Goal: Information Seeking & Learning: Learn about a topic

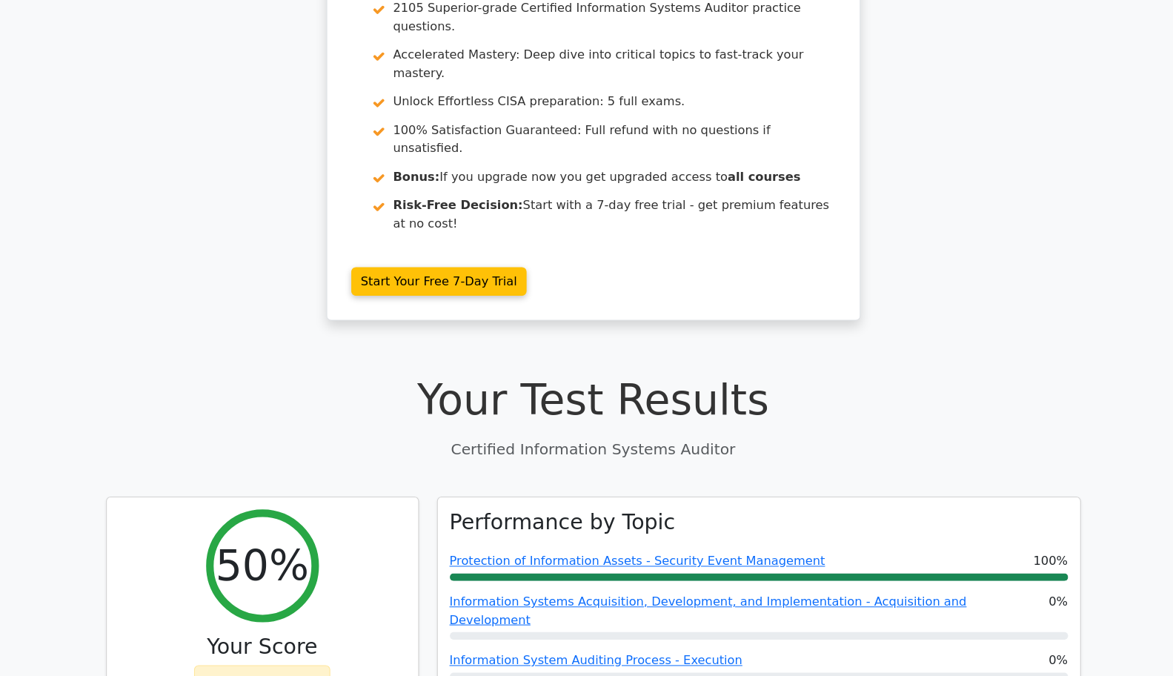
click at [749, 595] on link "Information Systems Acquisition, Development, and Implementation - Acquisition …" at bounding box center [699, 611] width 509 height 32
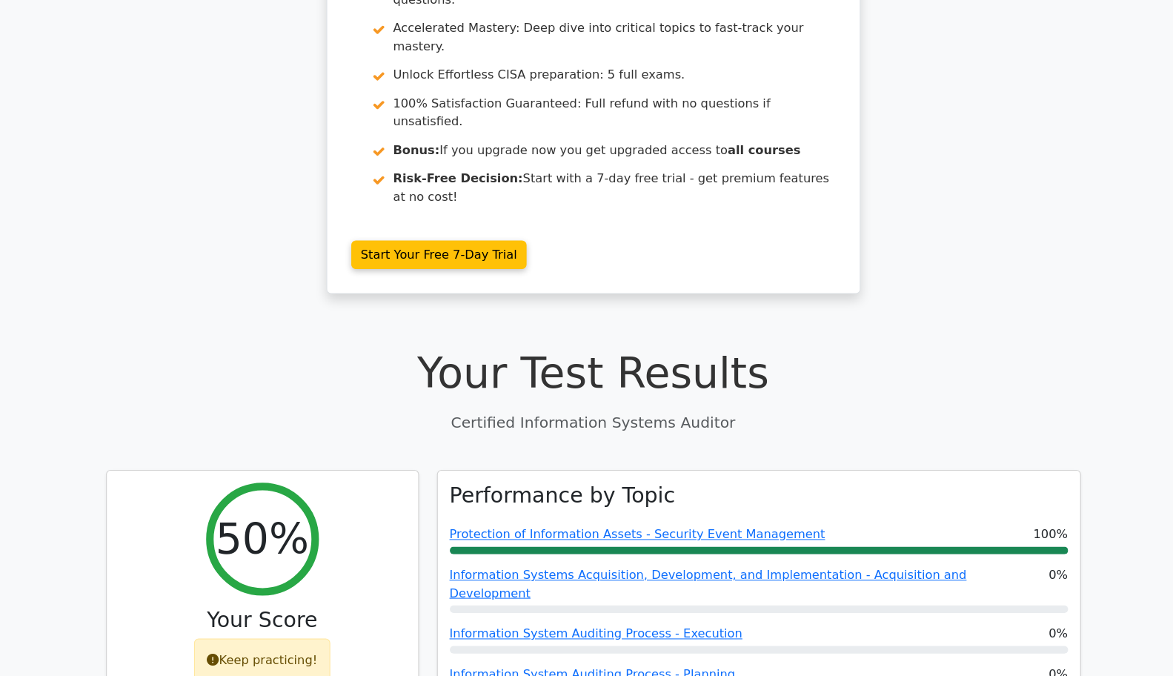
scroll to position [183, 0]
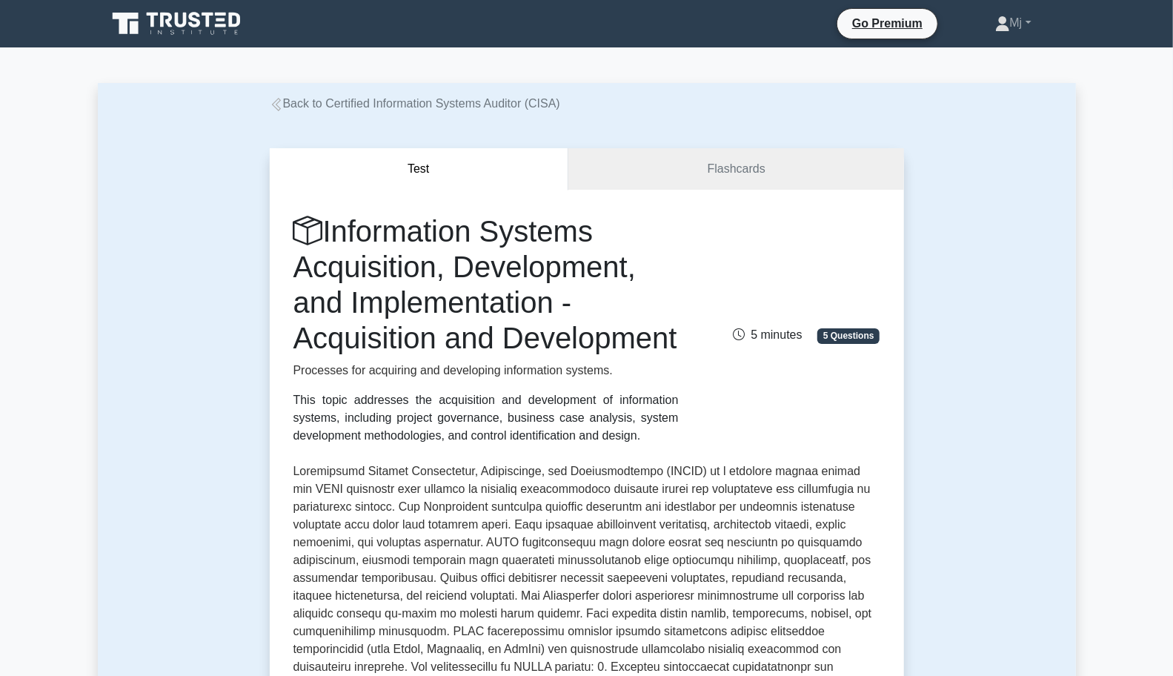
click at [785, 411] on div "Information Systems Acquisition, Development, and Implementation - Acquisition …" at bounding box center [586, 328] width 604 height 231
click at [790, 444] on div "Information Systems Acquisition, Development, and Implementation - Acquisition …" at bounding box center [586, 328] width 604 height 231
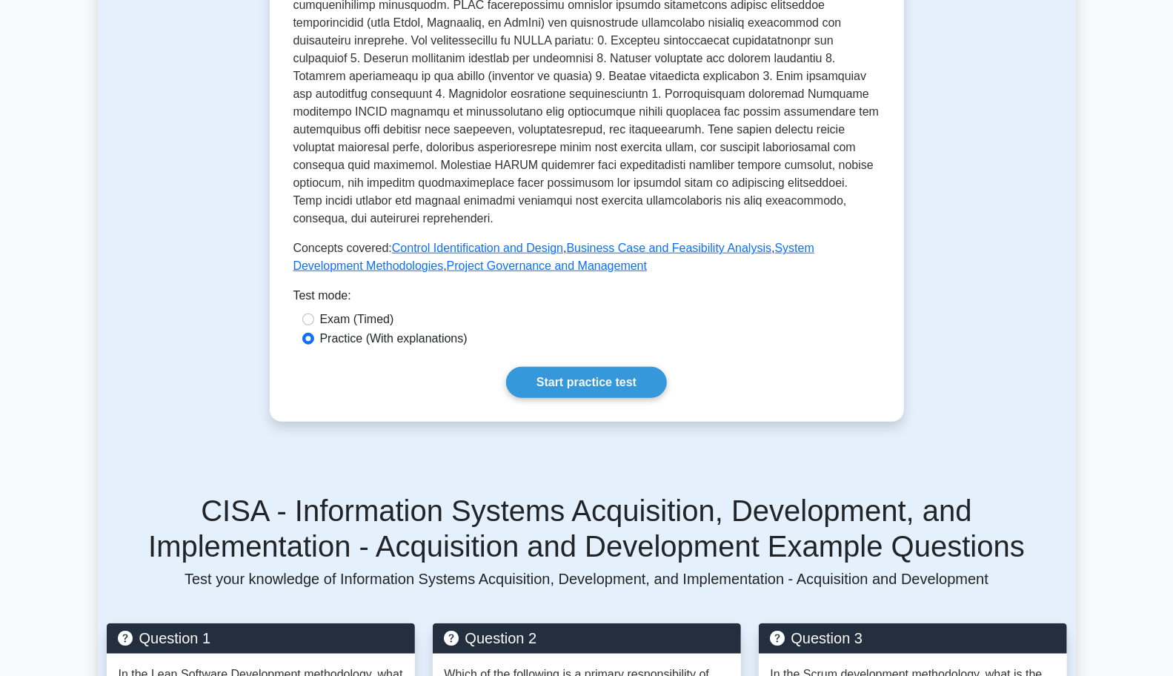
scroll to position [627, 0]
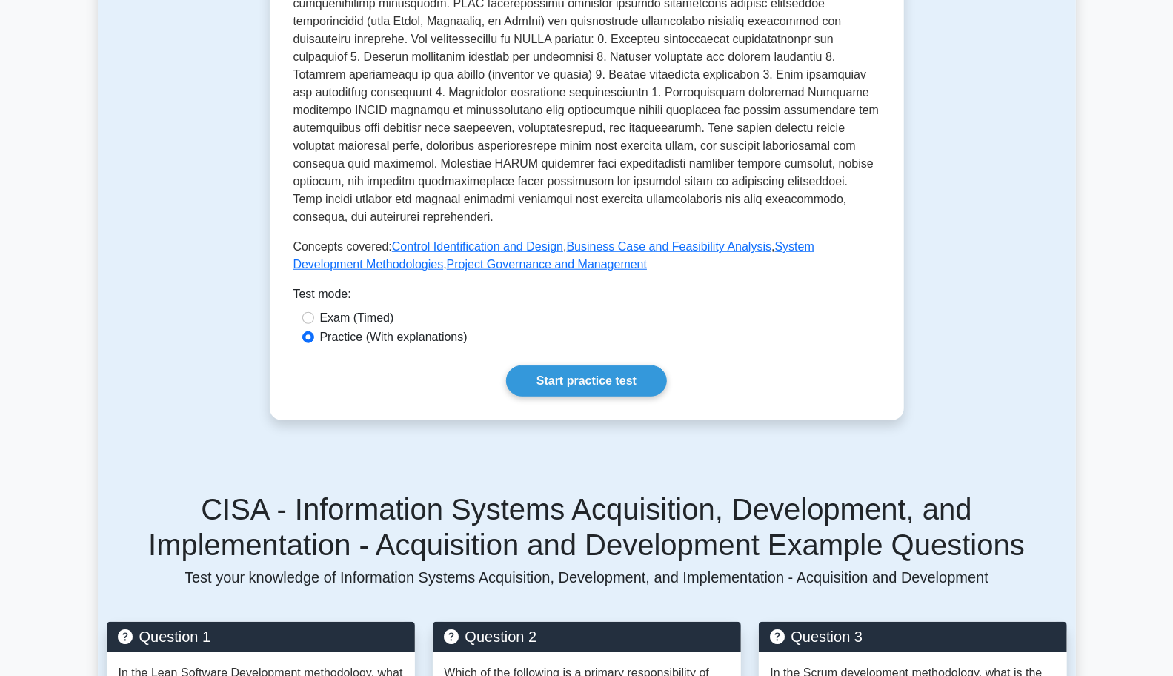
click at [604, 396] on link "Start practice test" at bounding box center [586, 380] width 161 height 31
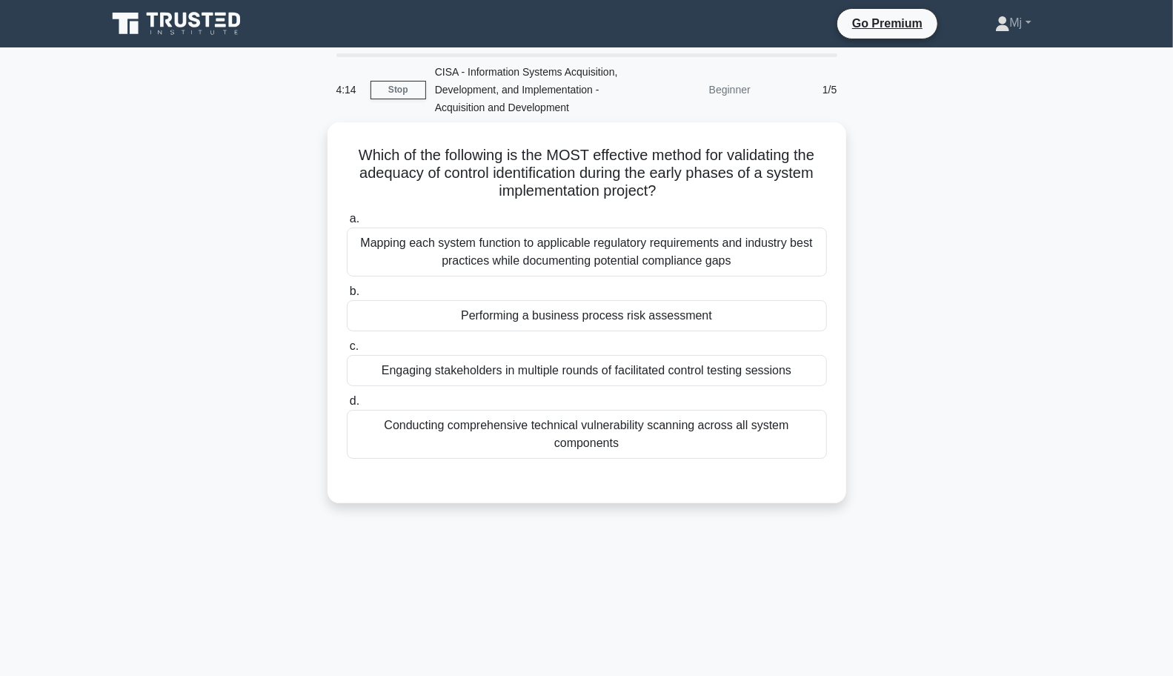
click at [762, 248] on div "Mapping each system function to applicable regulatory requirements and industry…" at bounding box center [587, 251] width 480 height 49
click at [347, 224] on input "a. Mapping each system function to applicable regulatory requirements and indus…" at bounding box center [347, 219] width 0 height 10
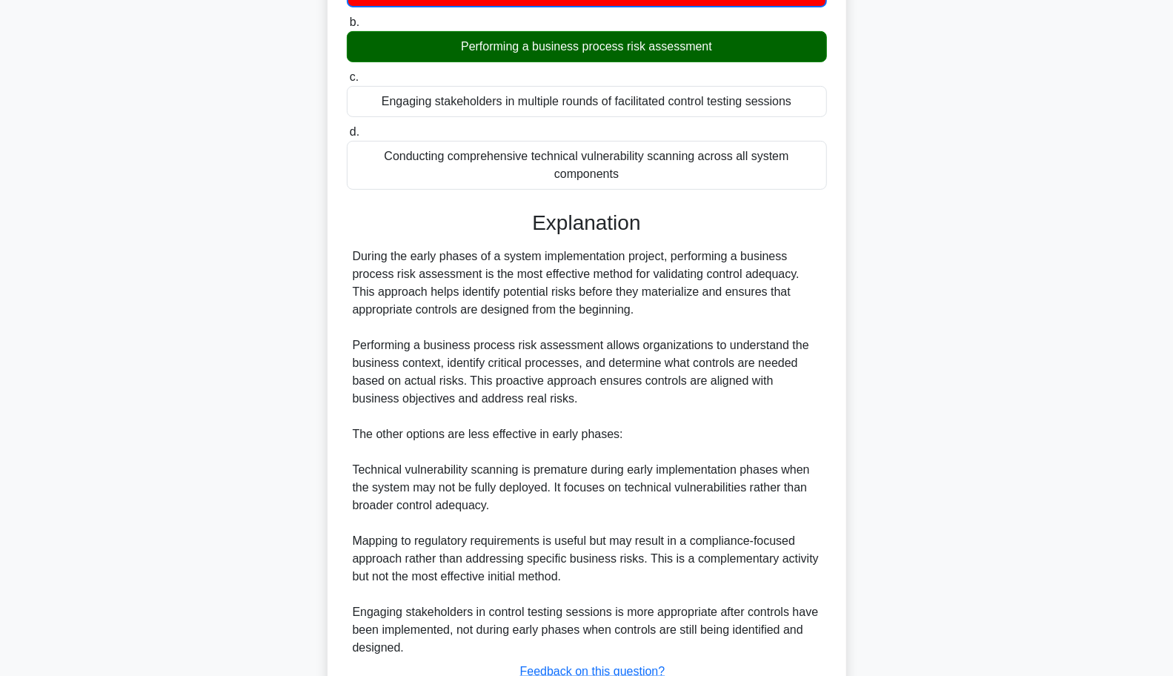
scroll to position [380, 0]
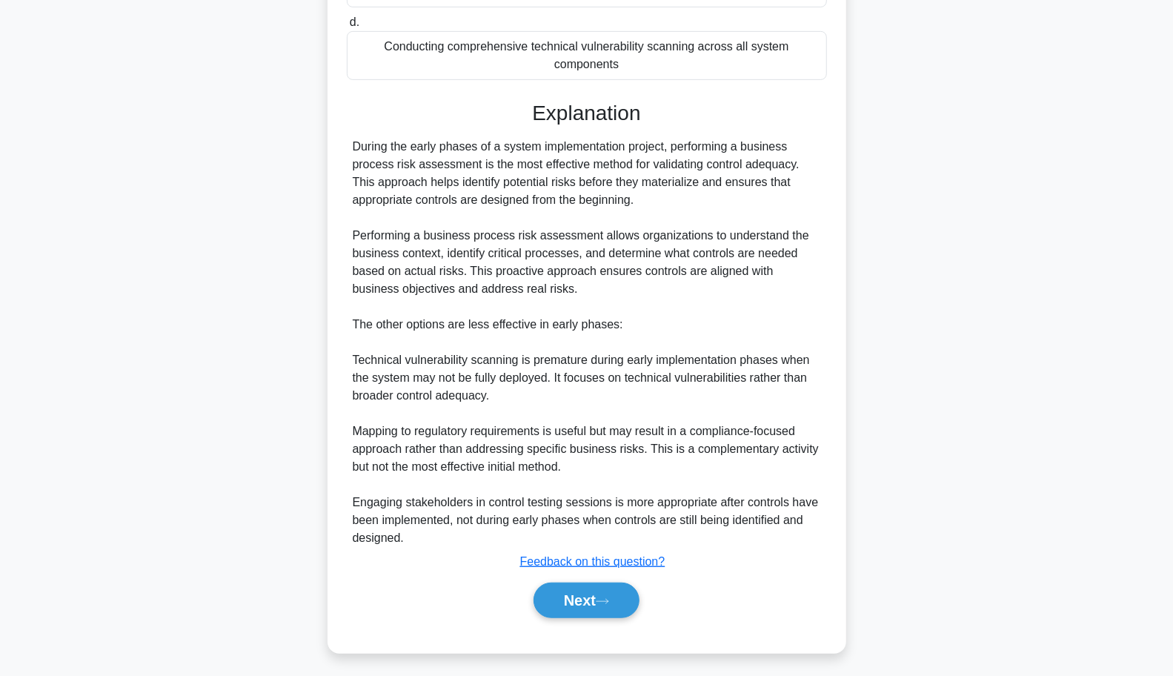
click at [588, 598] on button "Next" at bounding box center [586, 600] width 106 height 36
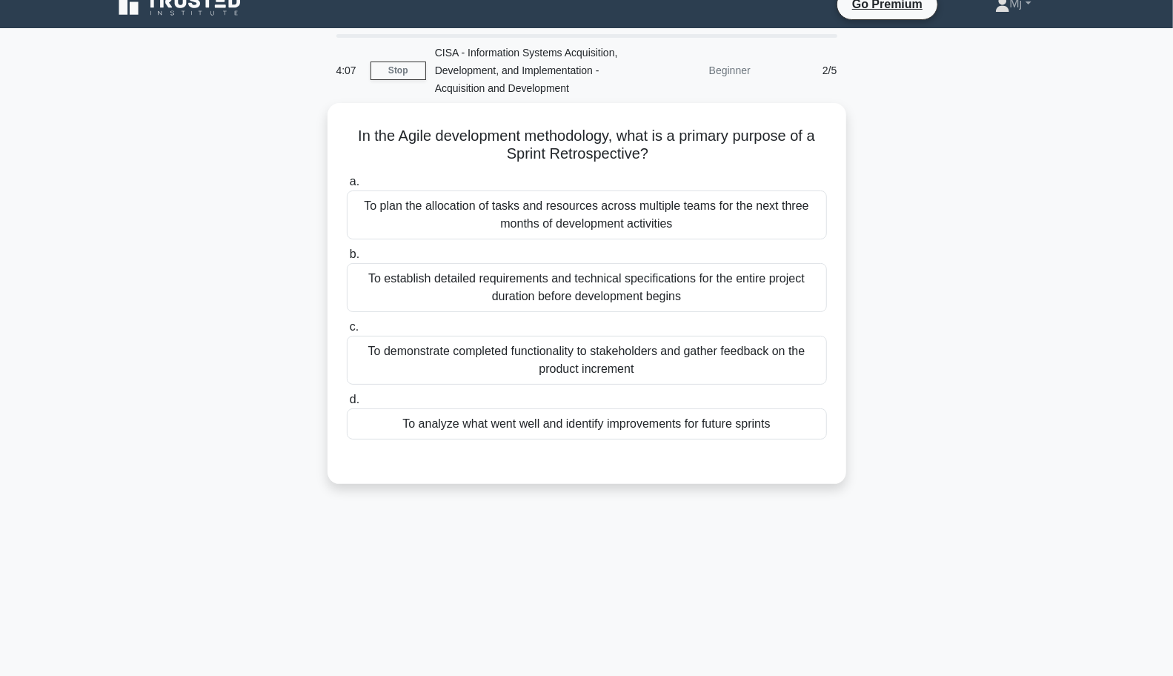
scroll to position [0, 0]
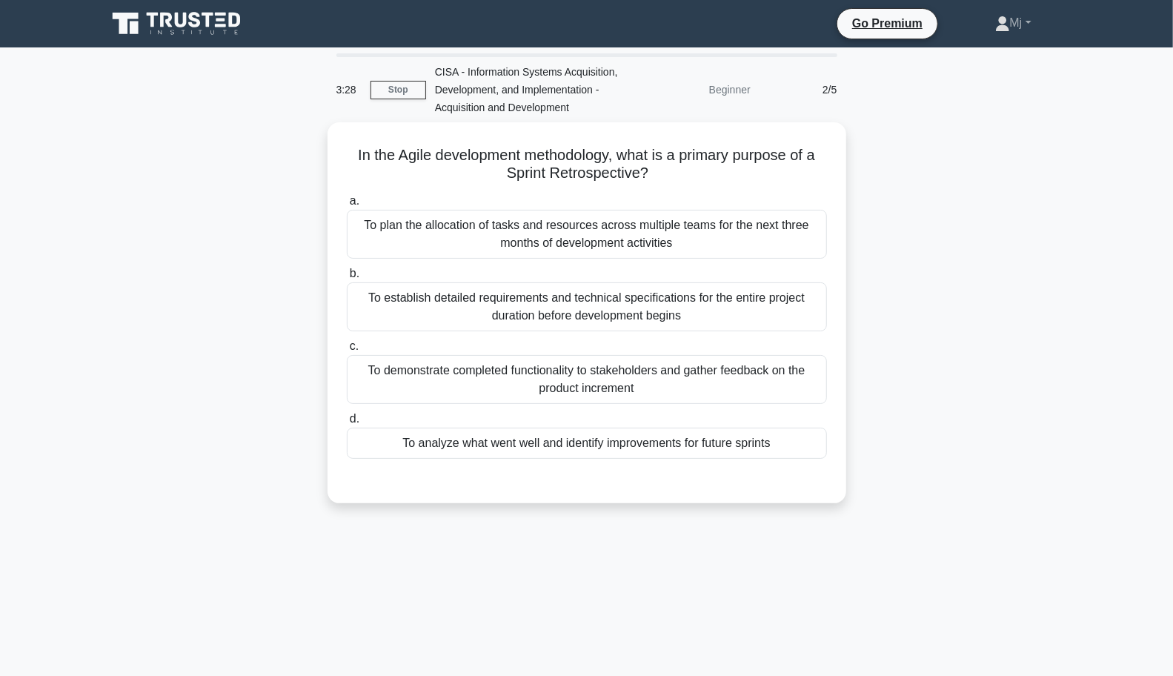
click at [730, 441] on div "To analyze what went well and identify improvements for future sprints" at bounding box center [587, 442] width 480 height 31
click at [347, 424] on input "d. To analyze what went well and identify improvements for future sprints" at bounding box center [347, 419] width 0 height 10
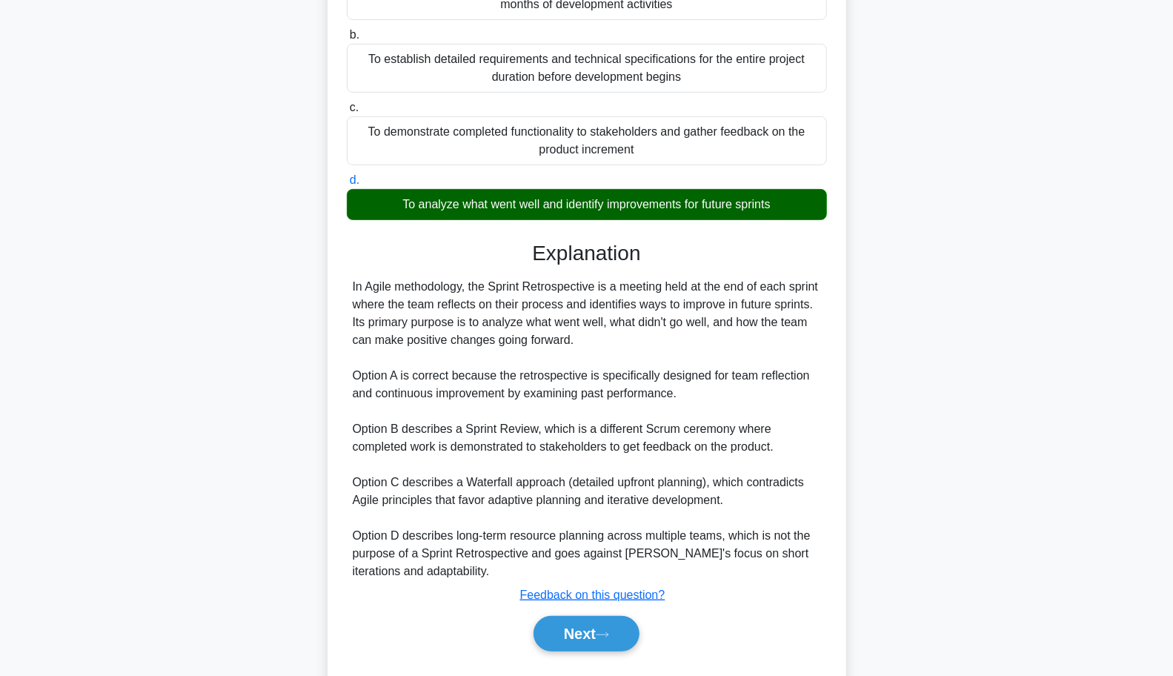
scroll to position [271, 0]
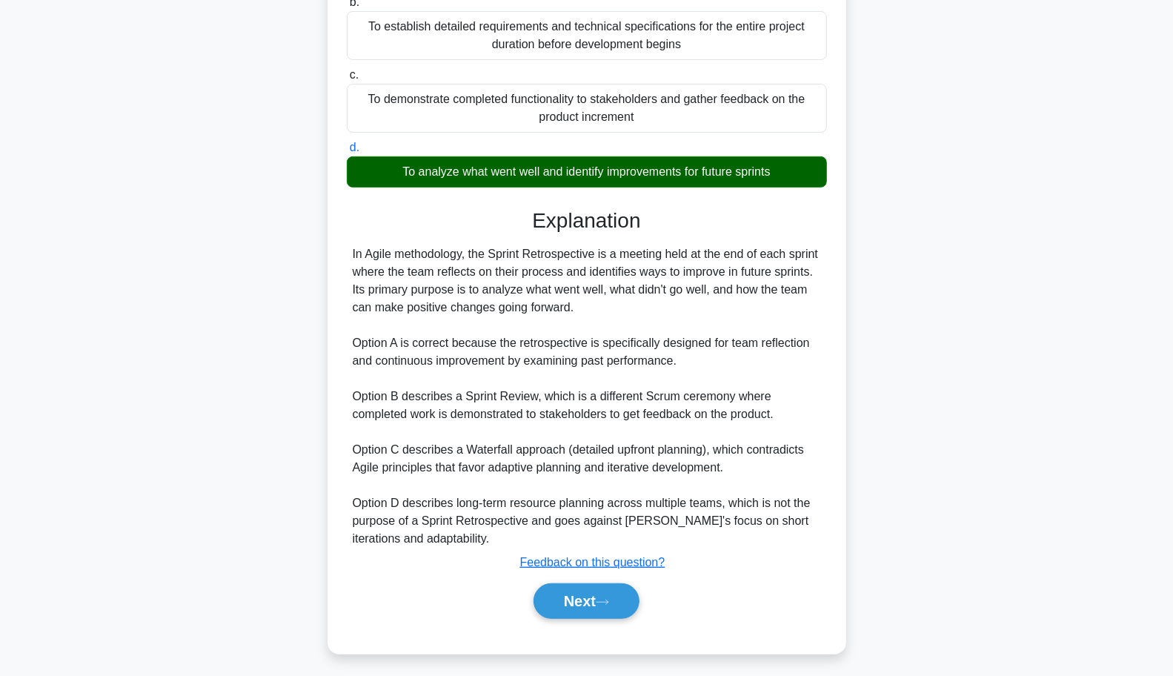
click at [595, 597] on button "Next" at bounding box center [586, 601] width 106 height 36
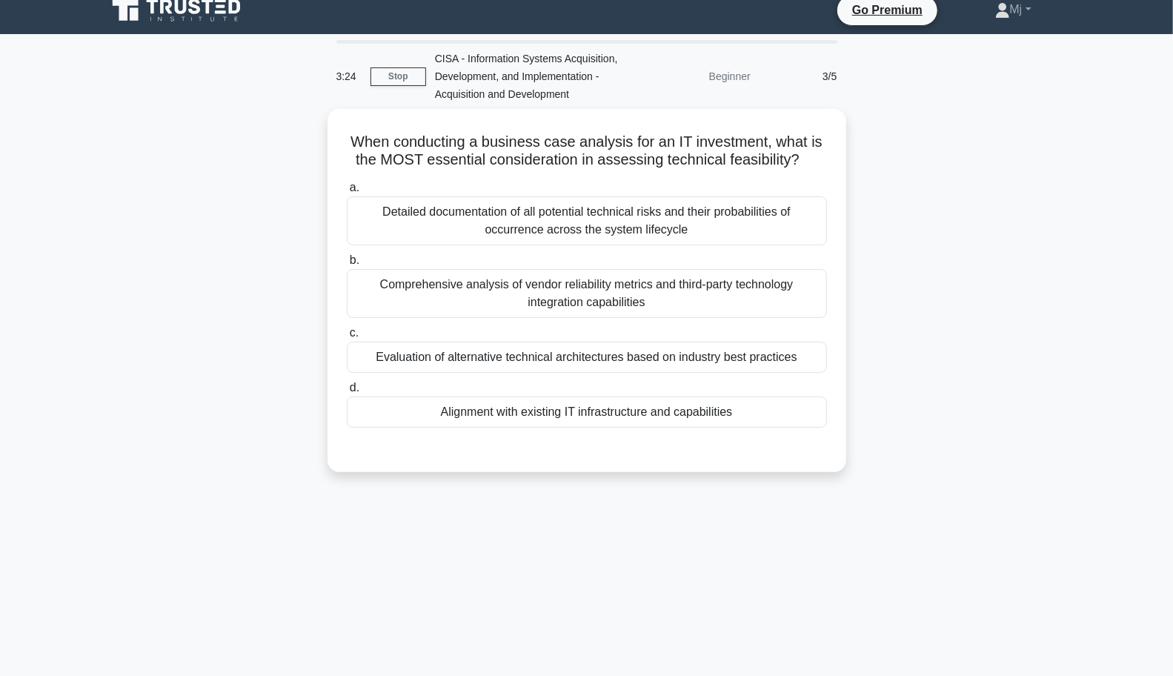
scroll to position [0, 0]
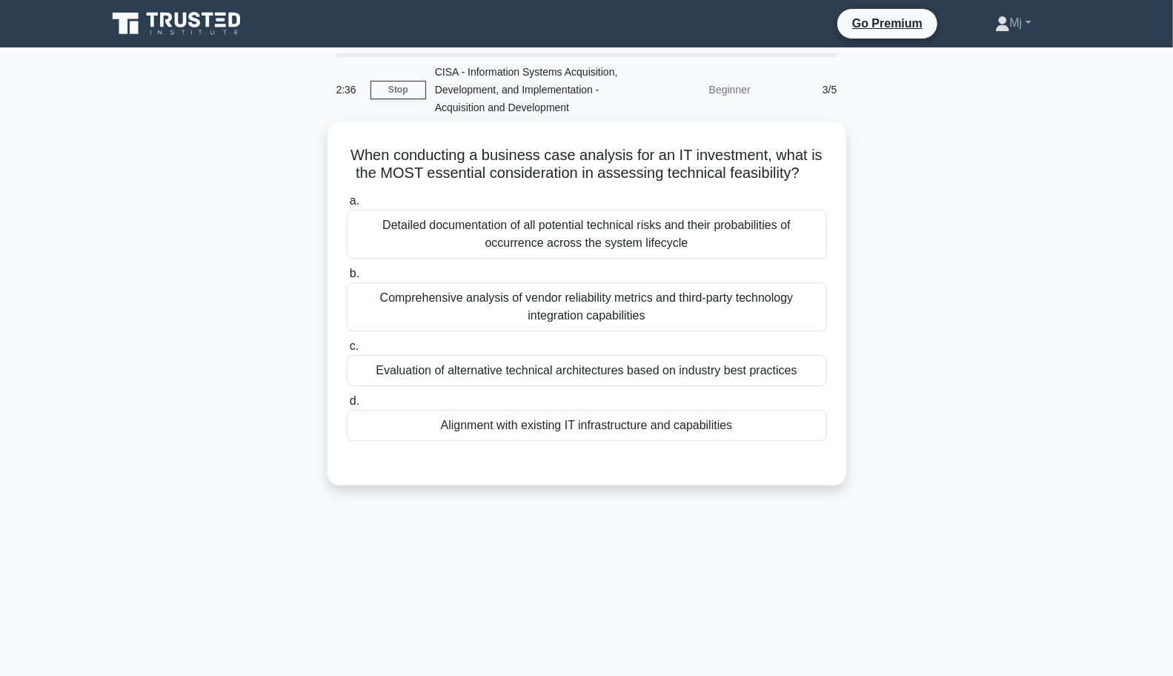
click at [704, 423] on div "Alignment with existing IT infrastructure and capabilities" at bounding box center [587, 425] width 480 height 31
click at [347, 406] on input "d. Alignment with existing IT infrastructure and capabilities" at bounding box center [347, 401] width 0 height 10
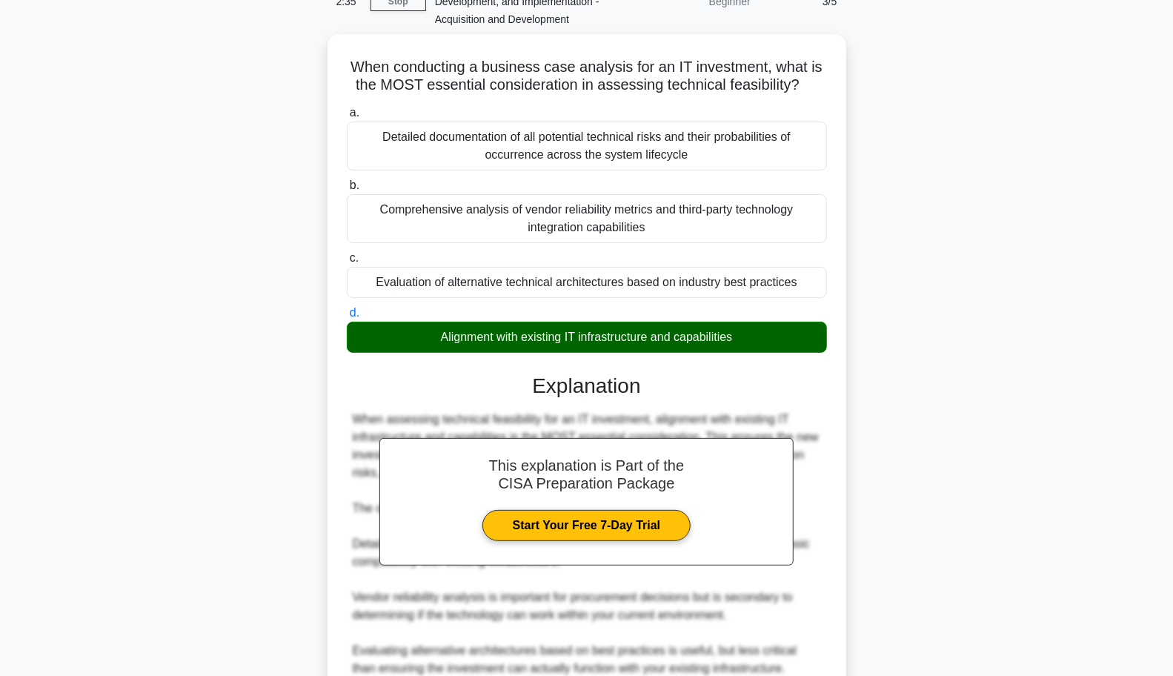
scroll to position [218, 0]
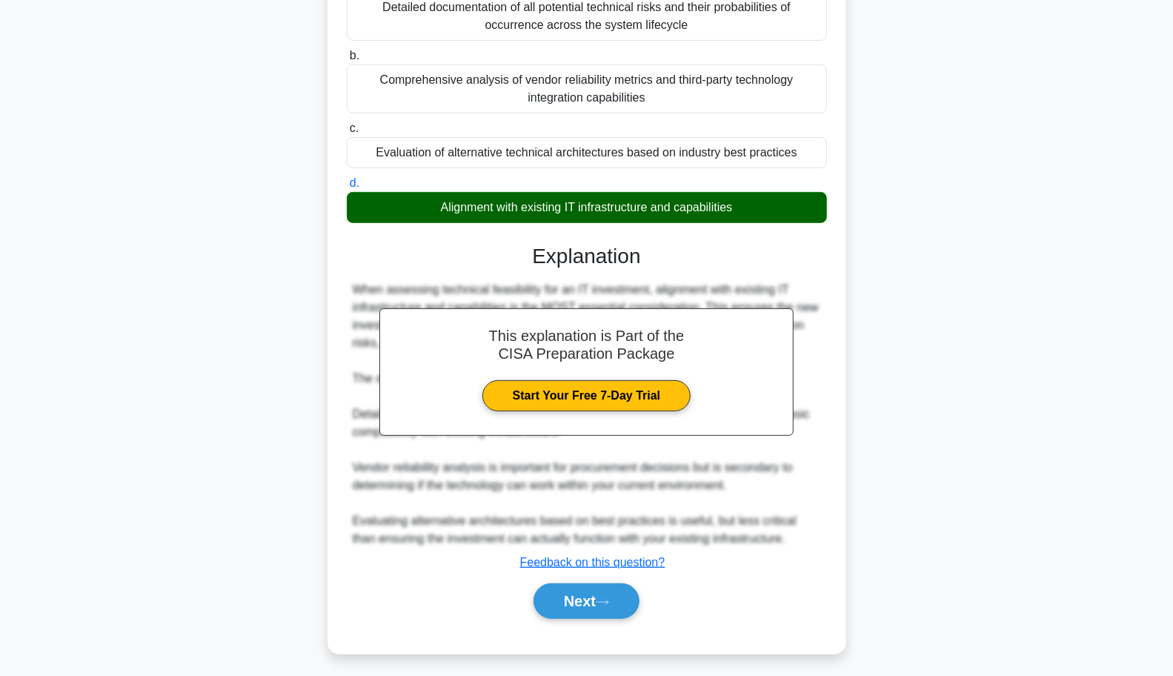
click at [585, 597] on button "Next" at bounding box center [586, 601] width 106 height 36
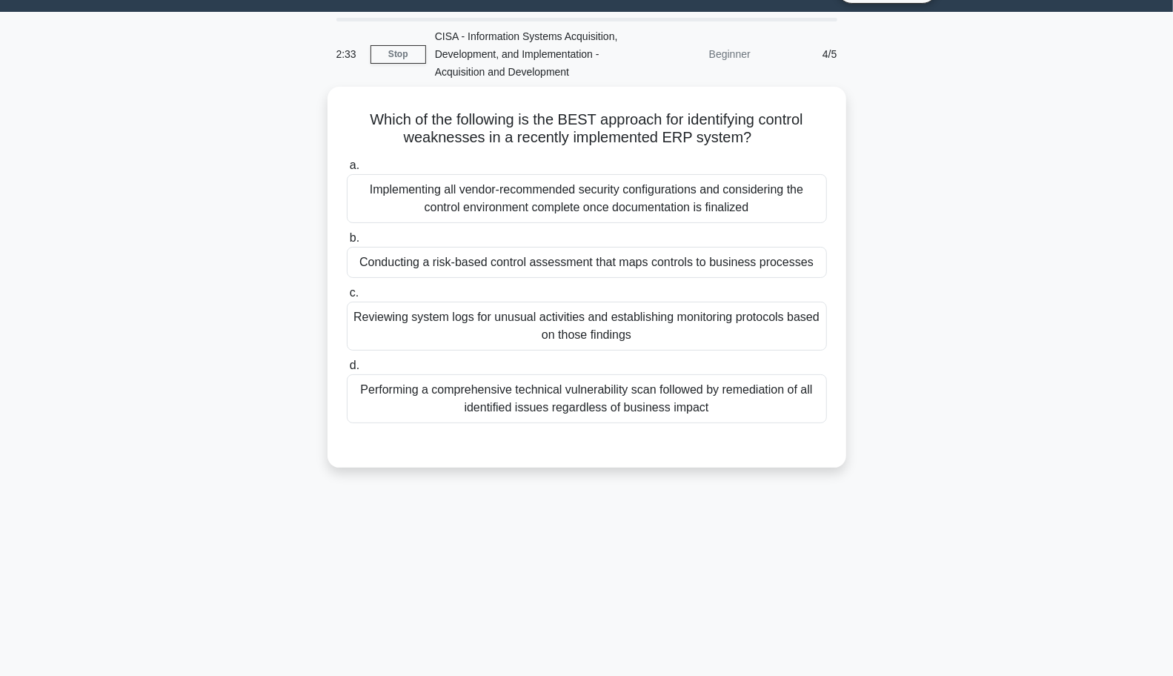
scroll to position [33, 0]
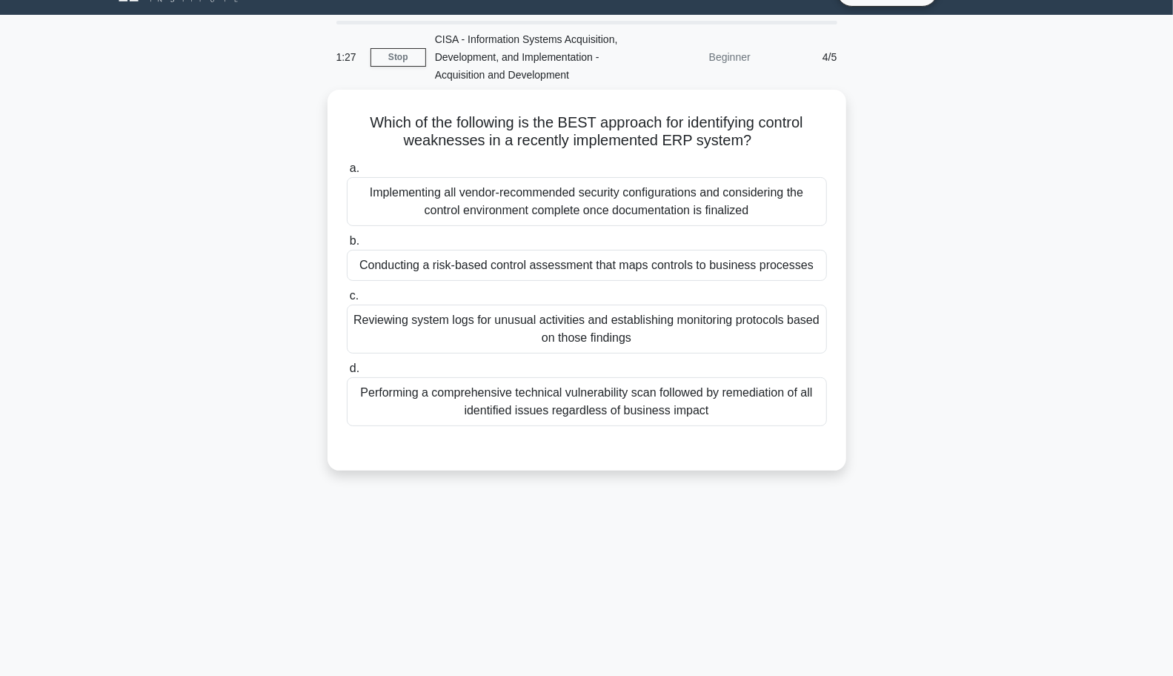
click at [797, 276] on div "Conducting a risk-based control assessment that maps controls to business proce…" at bounding box center [587, 265] width 480 height 31
click at [347, 246] on input "b. Conducting a risk-based control assessment that maps controls to business pr…" at bounding box center [347, 241] width 0 height 10
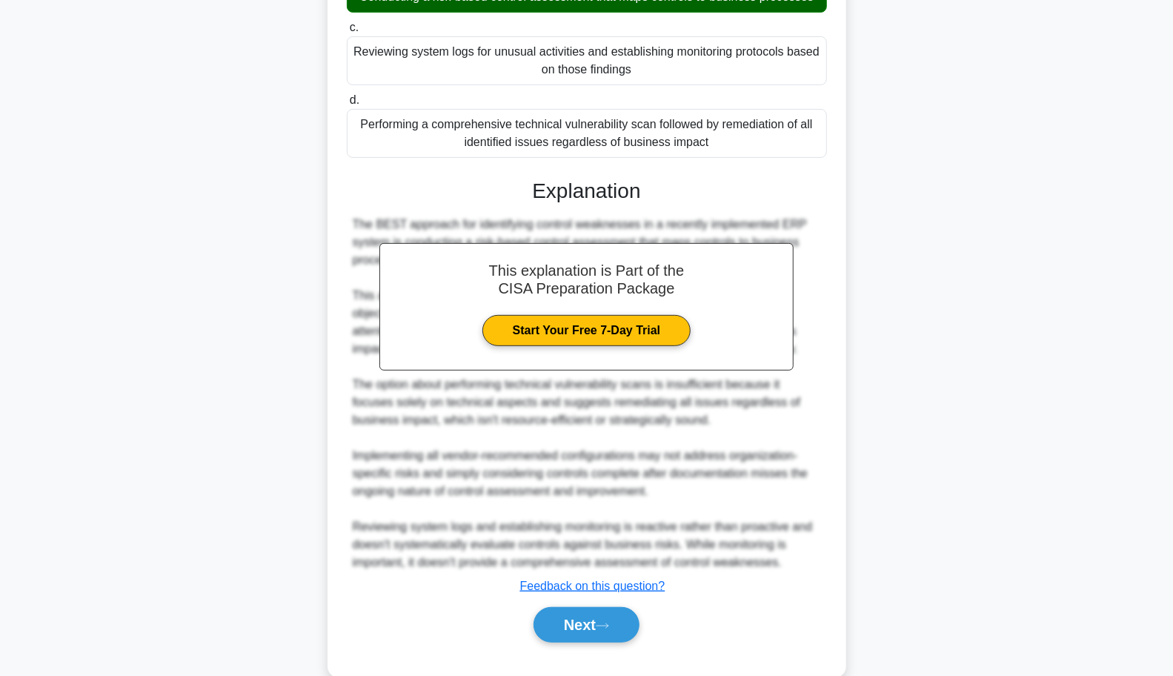
scroll to position [324, 0]
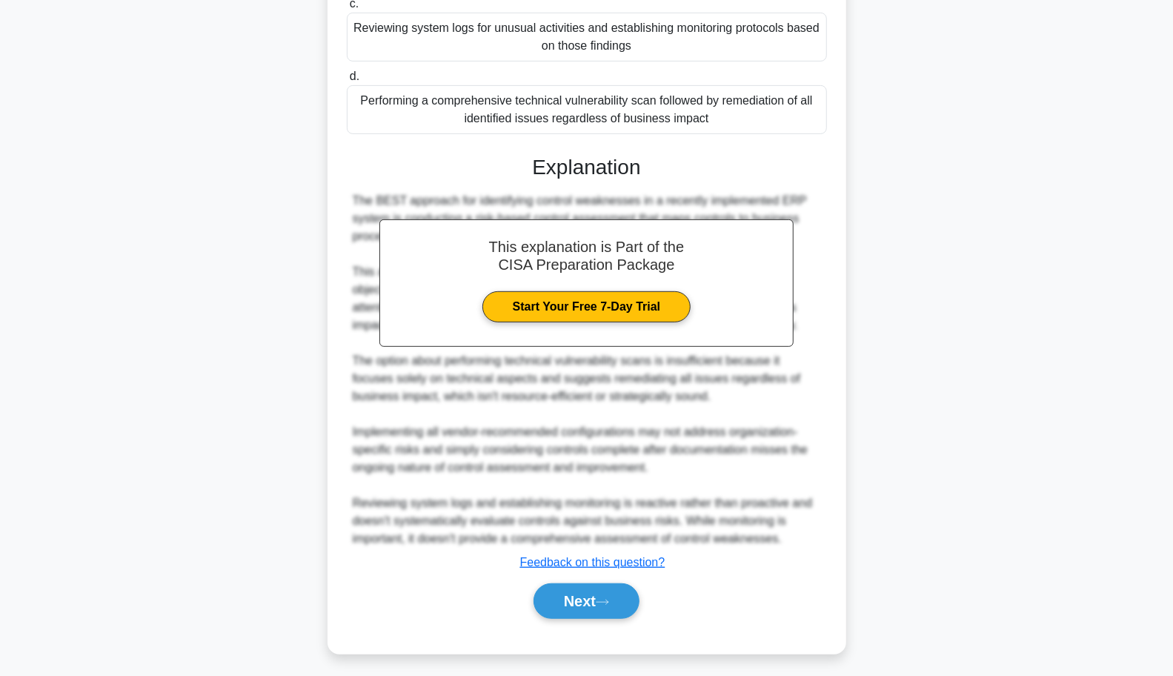
click at [601, 597] on button "Next" at bounding box center [586, 601] width 106 height 36
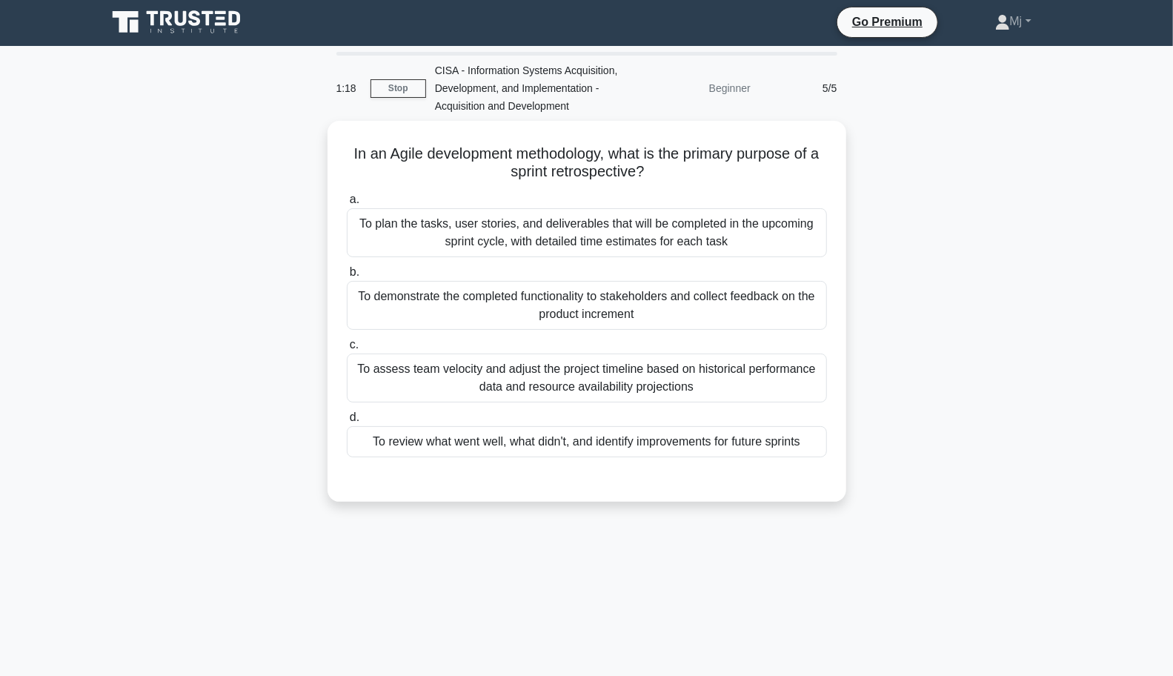
scroll to position [8, 0]
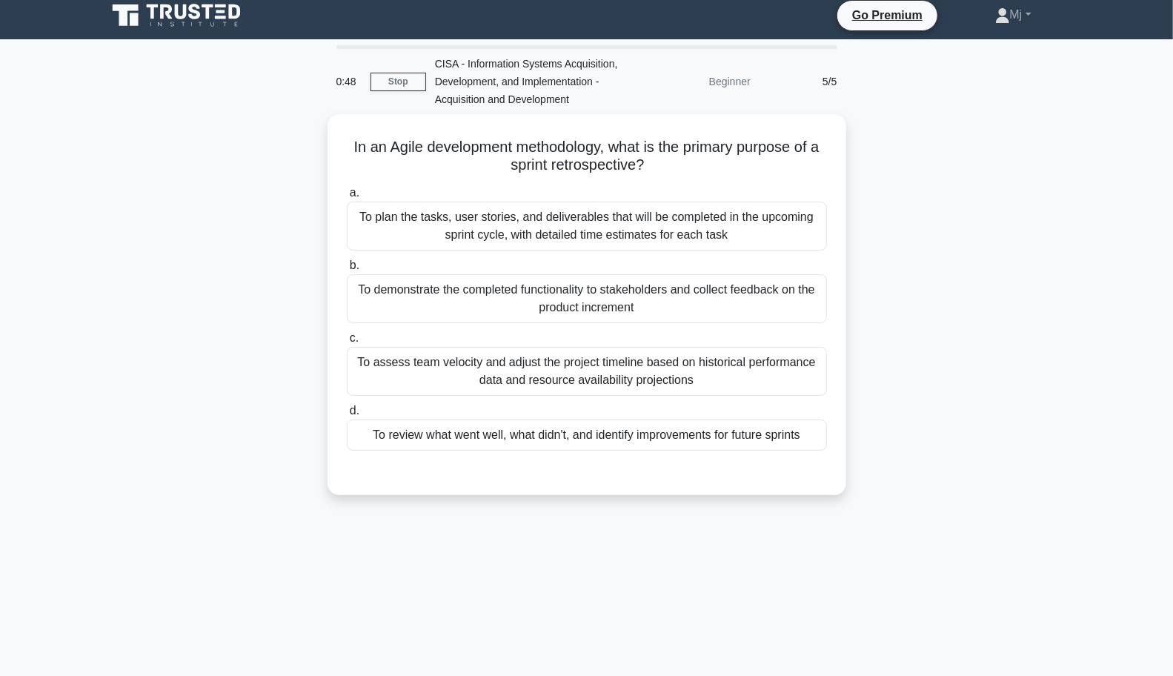
click at [749, 433] on div "To review what went well, what didn't, and identify improvements for future spr…" at bounding box center [587, 434] width 480 height 31
click at [347, 416] on input "d. To review what went well, what didn't, and identify improvements for future …" at bounding box center [347, 411] width 0 height 10
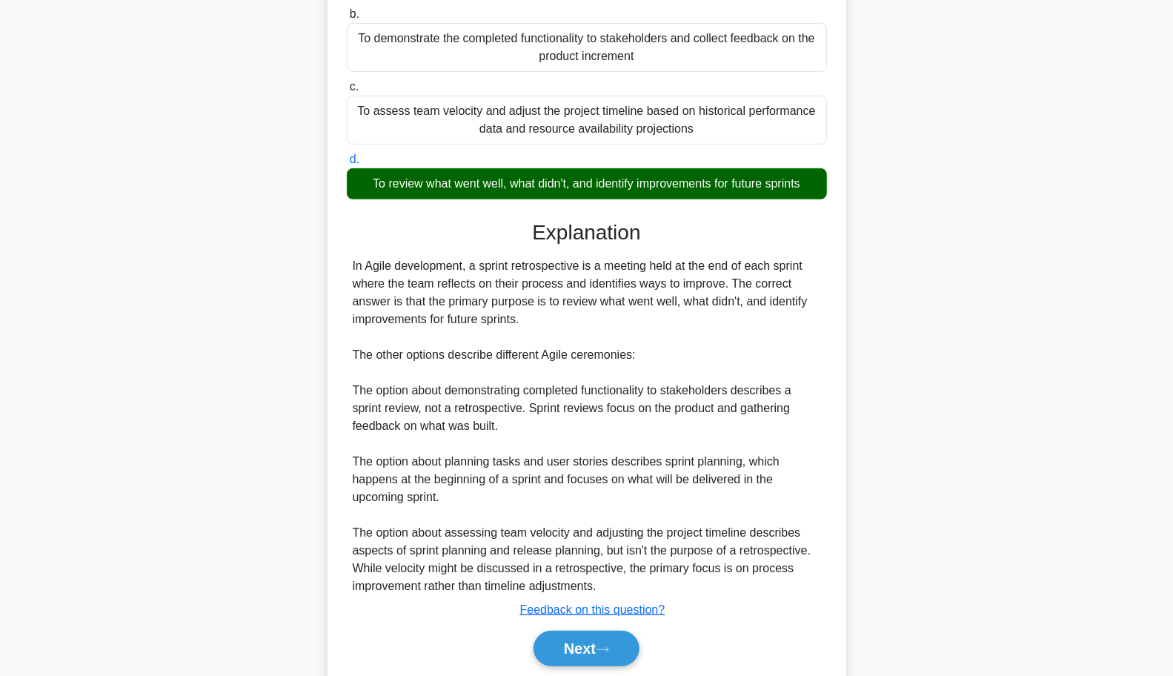
scroll to position [265, 0]
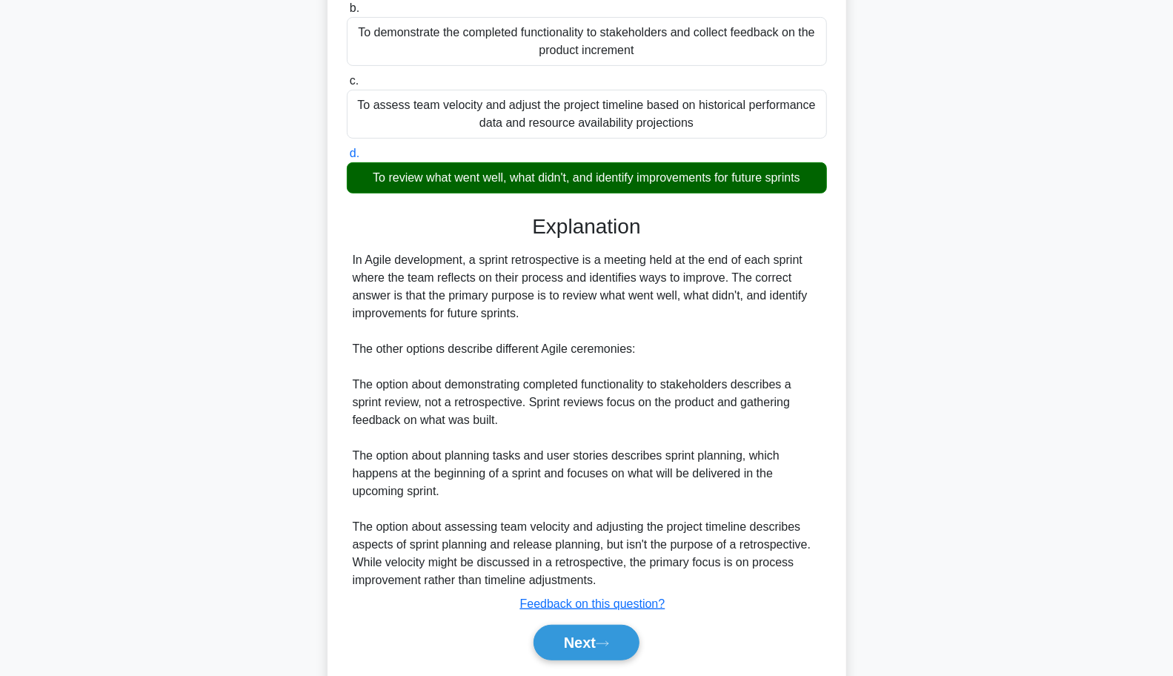
click at [599, 638] on button "Next" at bounding box center [586, 642] width 106 height 36
click at [584, 638] on button "Next" at bounding box center [586, 642] width 106 height 36
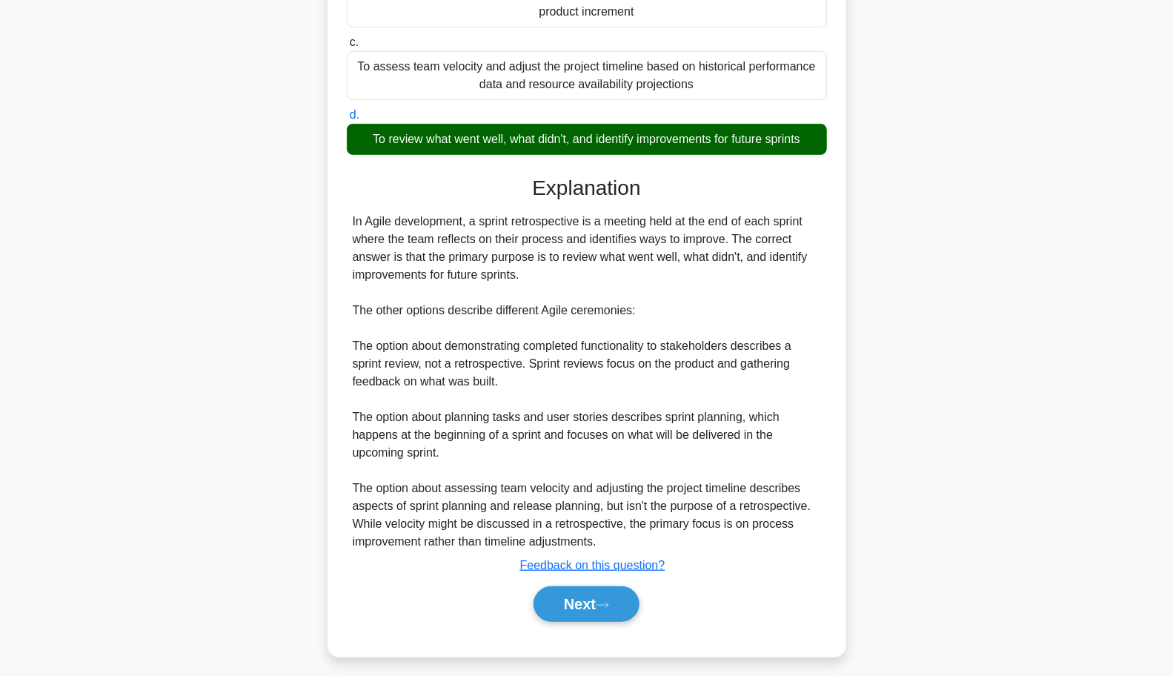
scroll to position [124, 0]
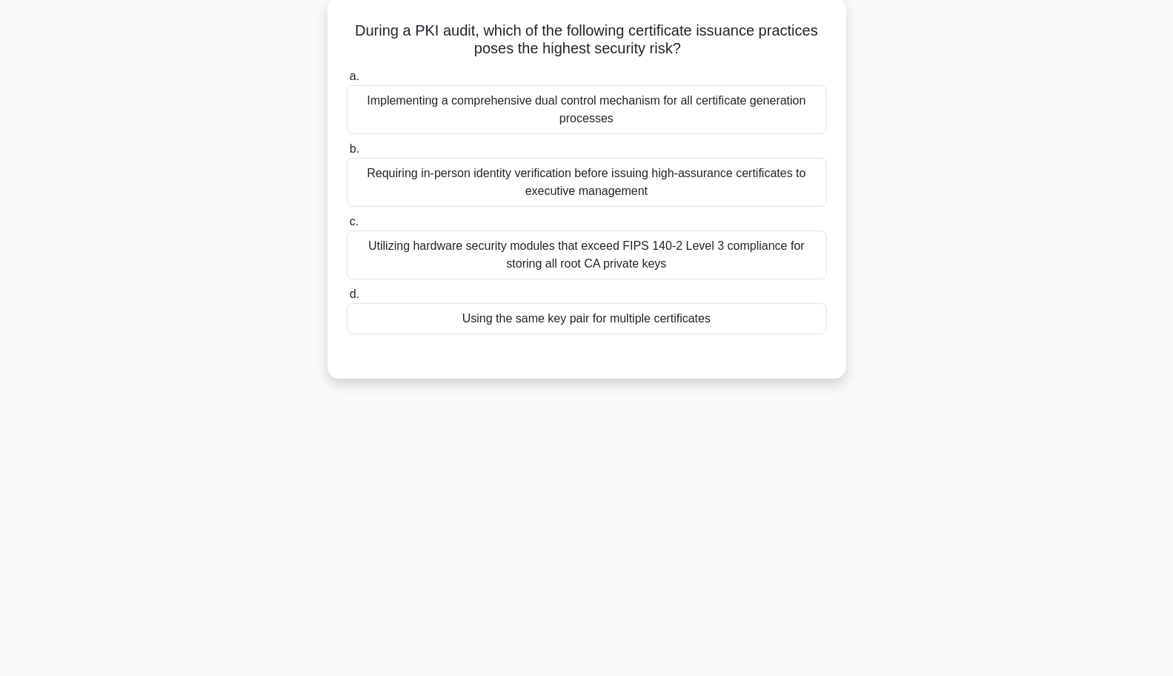
click at [588, 598] on div "0:37 Stop CISA - Information Systems Acquisition, Development, and Implementati…" at bounding box center [587, 299] width 978 height 741
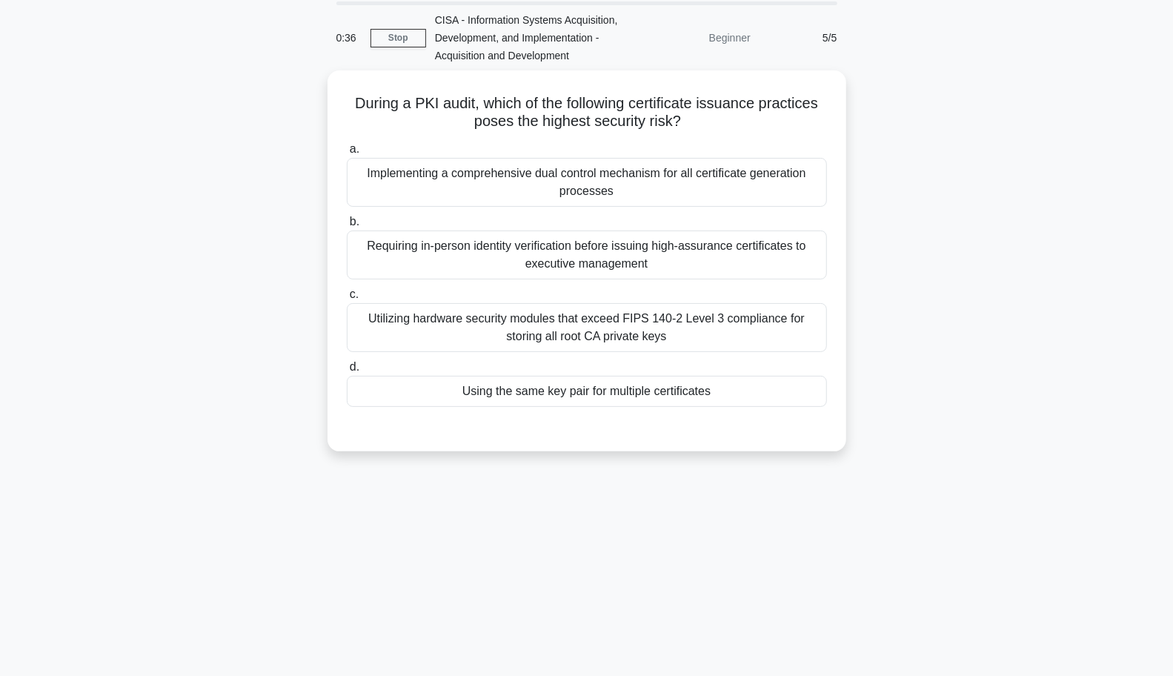
scroll to position [44, 0]
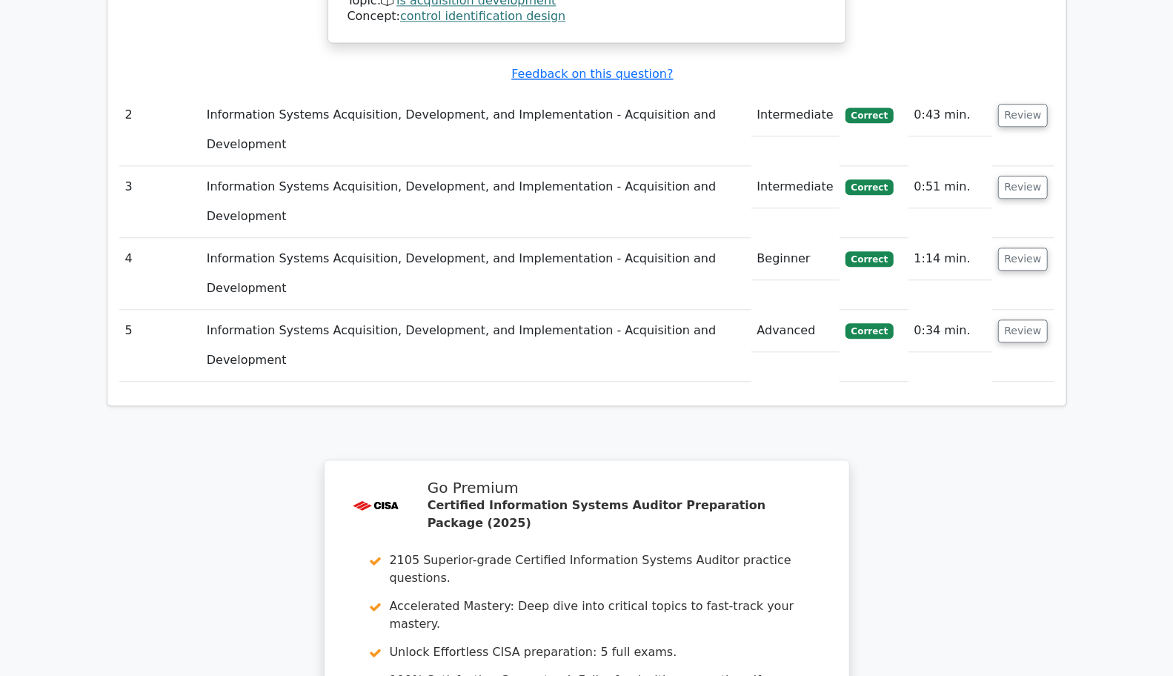
scroll to position [2084, 0]
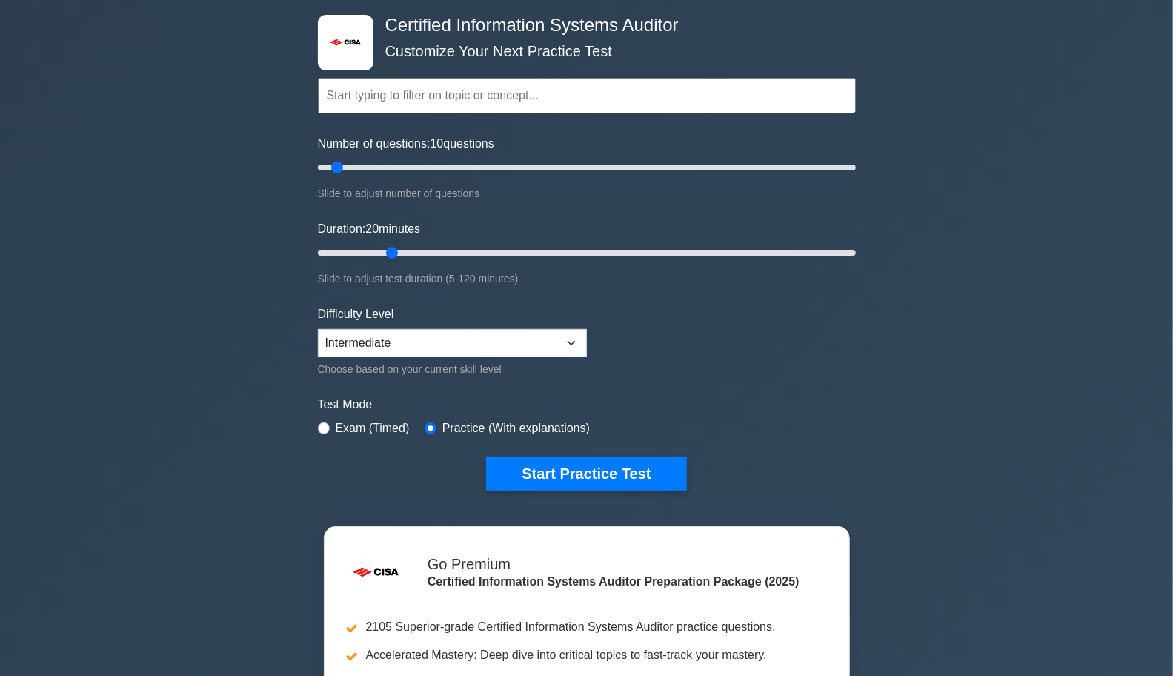
scroll to position [71, 0]
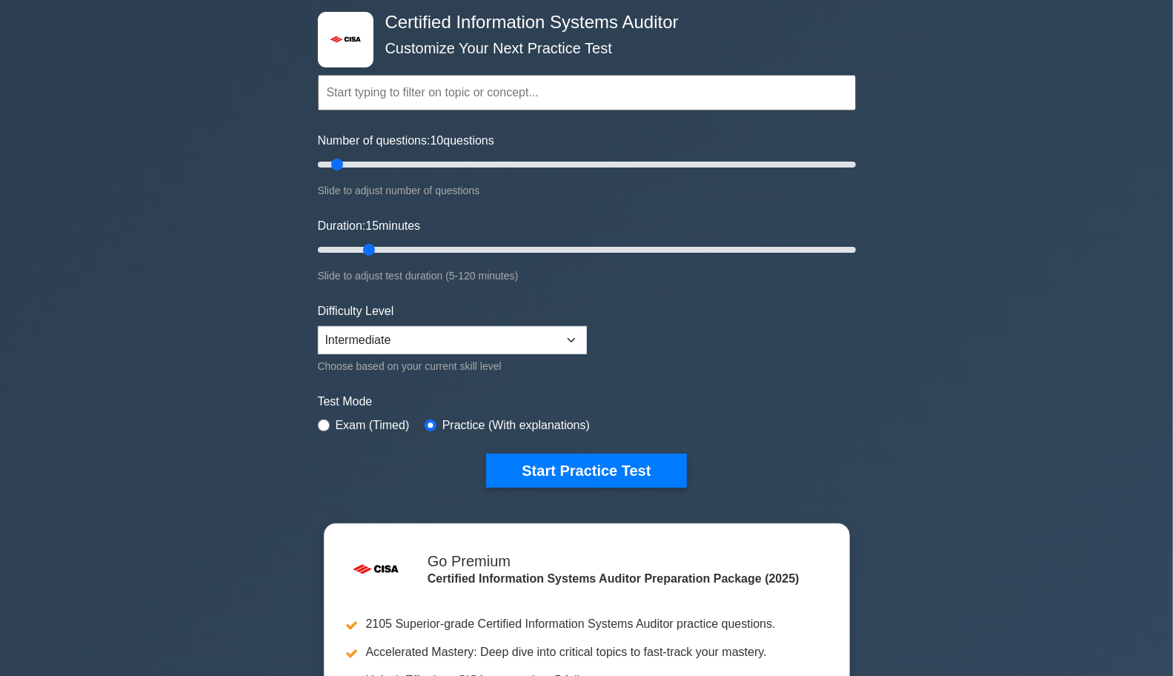
type input "15"
type input "5"
type input "10"
click at [605, 469] on button "Start Practice Test" at bounding box center [586, 470] width 200 height 34
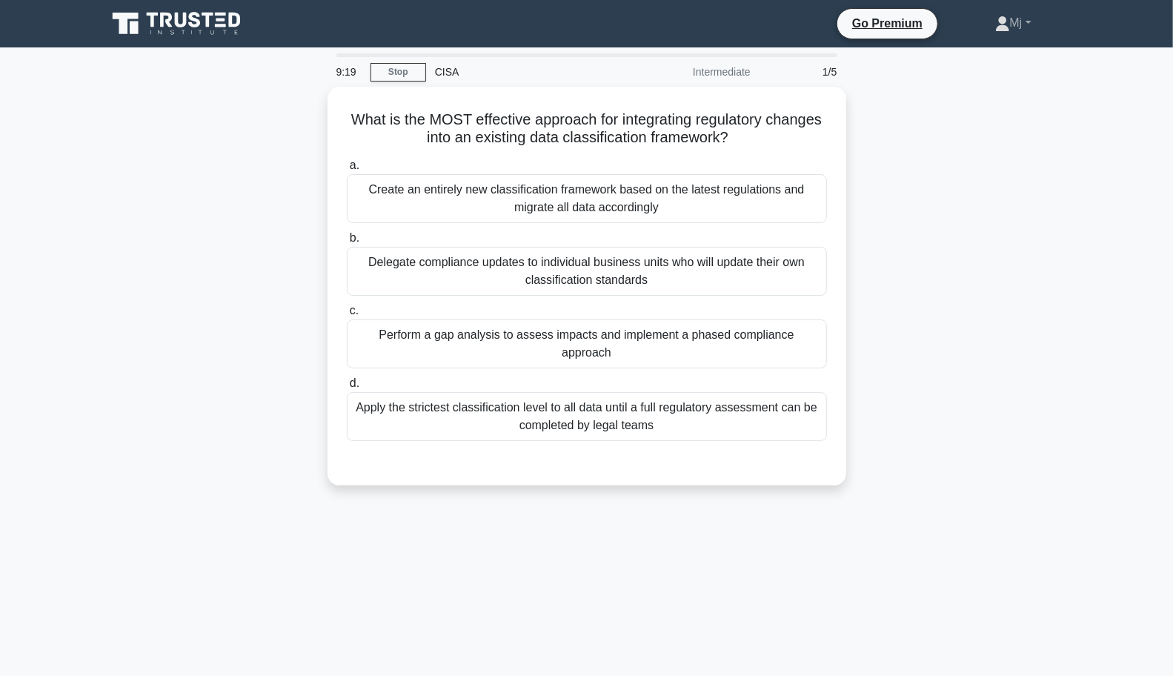
click at [785, 336] on div "Perform a gap analysis to assess impacts and implement a phased compliance appr…" at bounding box center [587, 343] width 480 height 49
click at [347, 316] on input "c. Perform a gap analysis to assess impacts and implement a phased compliance a…" at bounding box center [347, 311] width 0 height 10
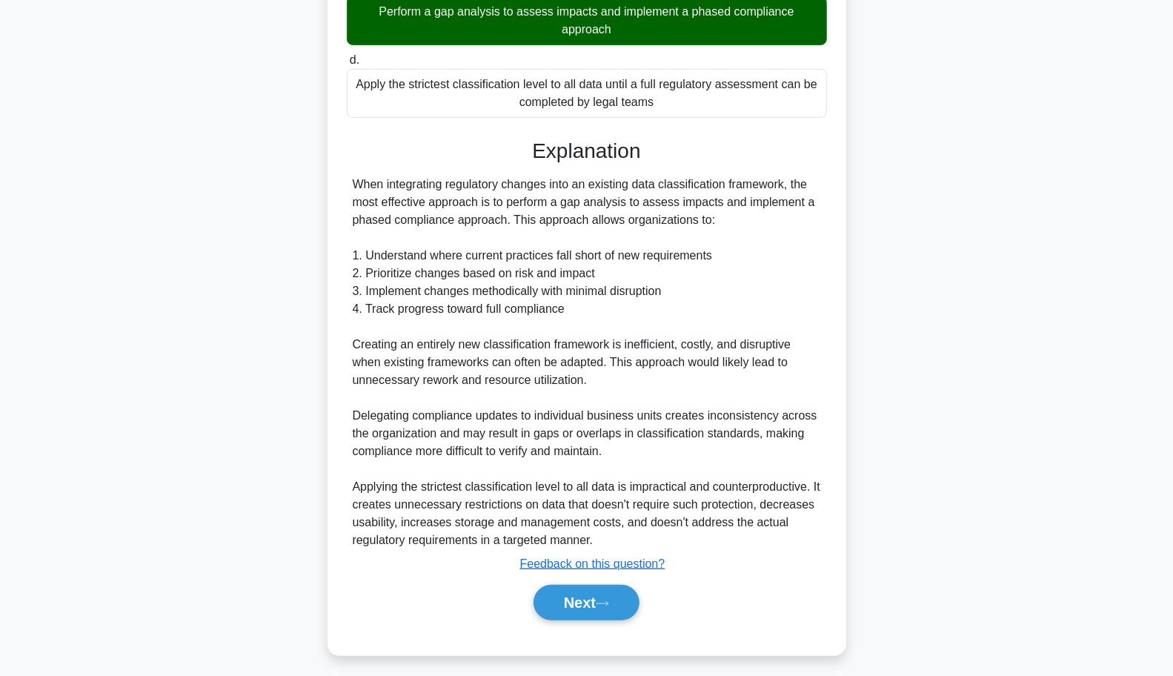
scroll to position [324, 0]
click at [593, 597] on button "Next" at bounding box center [586, 601] width 106 height 36
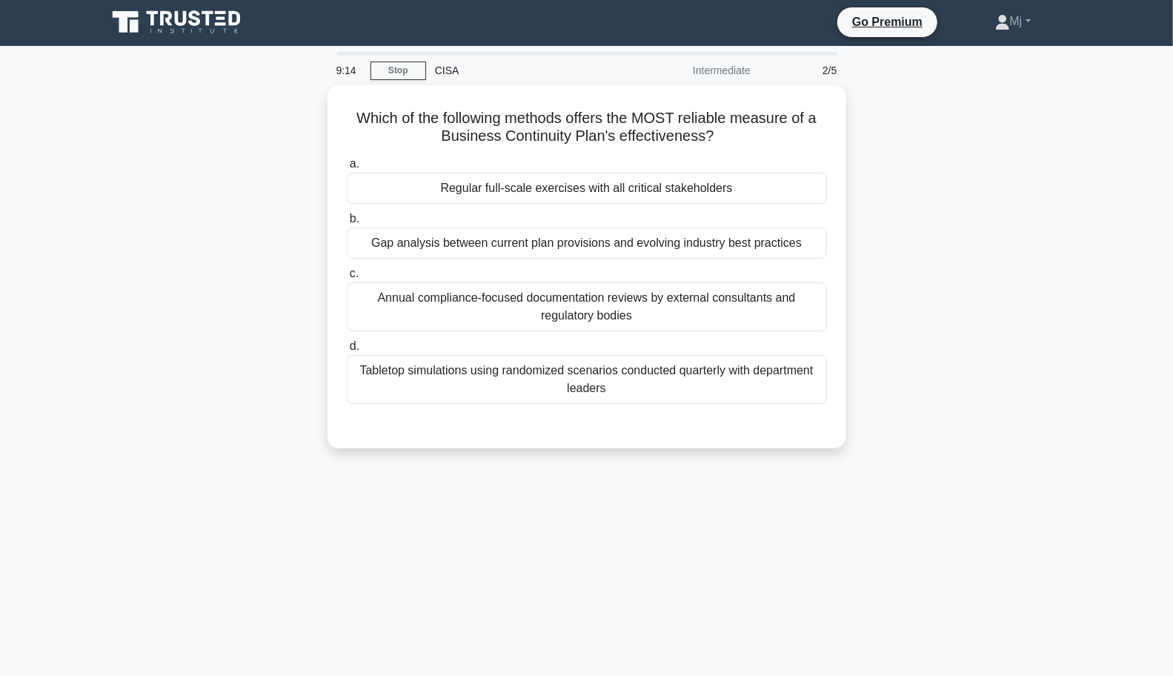
scroll to position [0, 0]
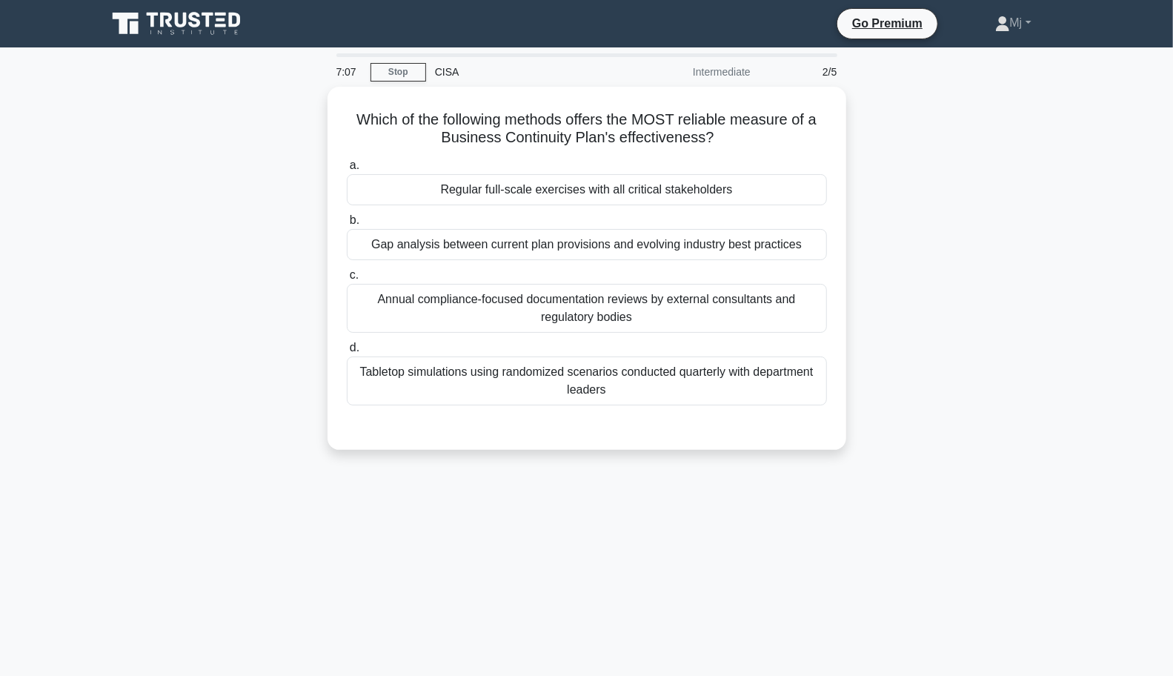
click at [711, 190] on div "Regular full-scale exercises with all critical stakeholders" at bounding box center [587, 189] width 480 height 31
click at [347, 170] on input "a. Regular full-scale exercises with all critical stakeholders" at bounding box center [347, 166] width 0 height 10
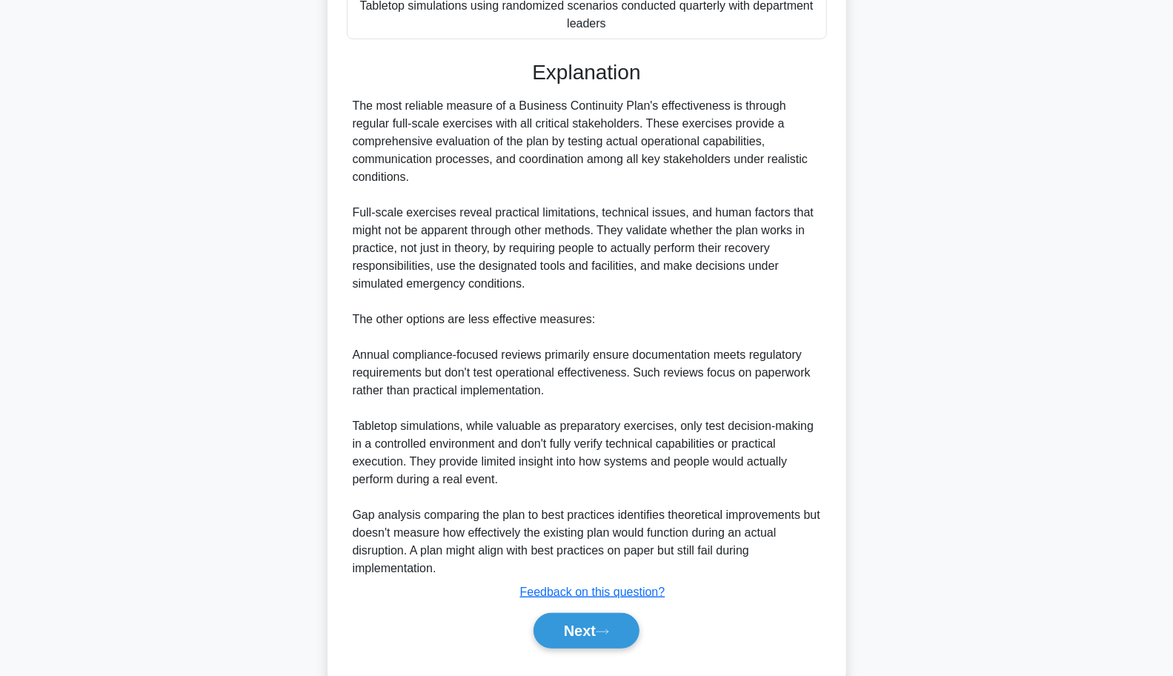
scroll to position [378, 0]
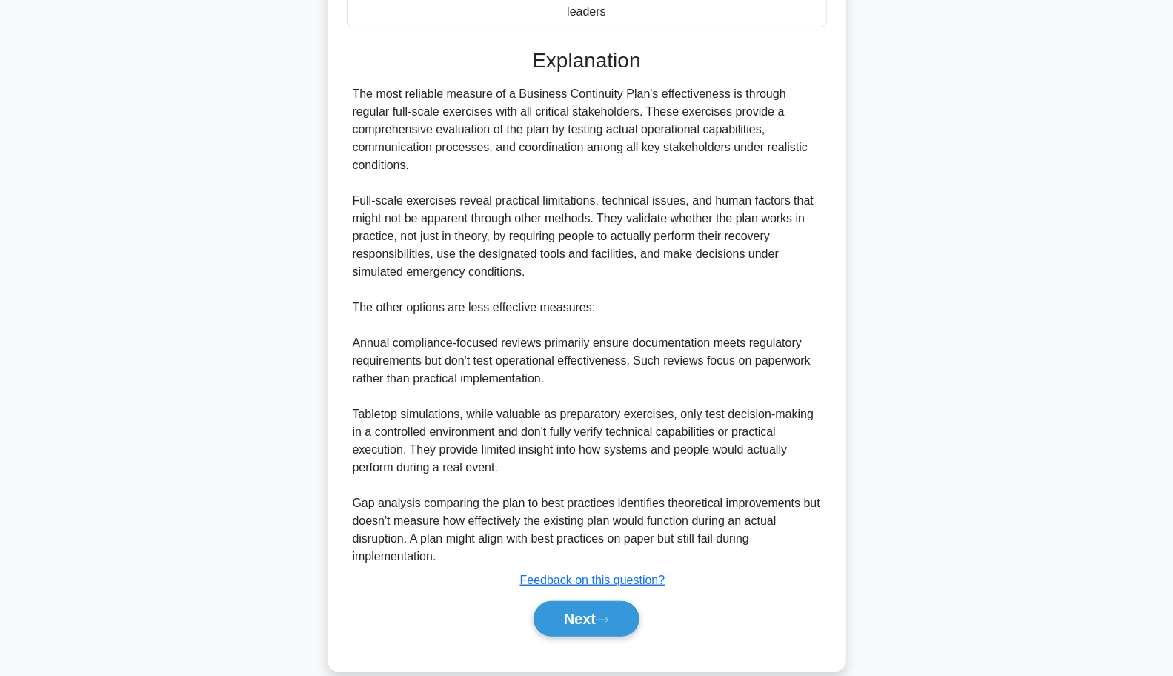
click at [592, 601] on button "Next" at bounding box center [586, 619] width 106 height 36
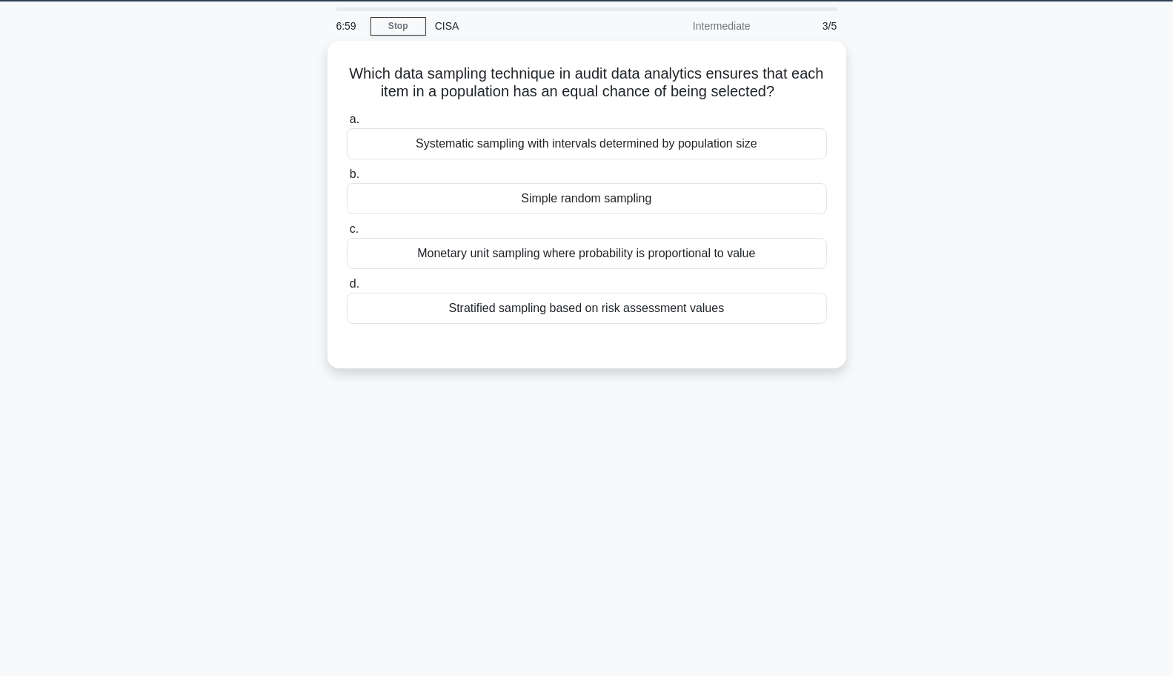
scroll to position [0, 0]
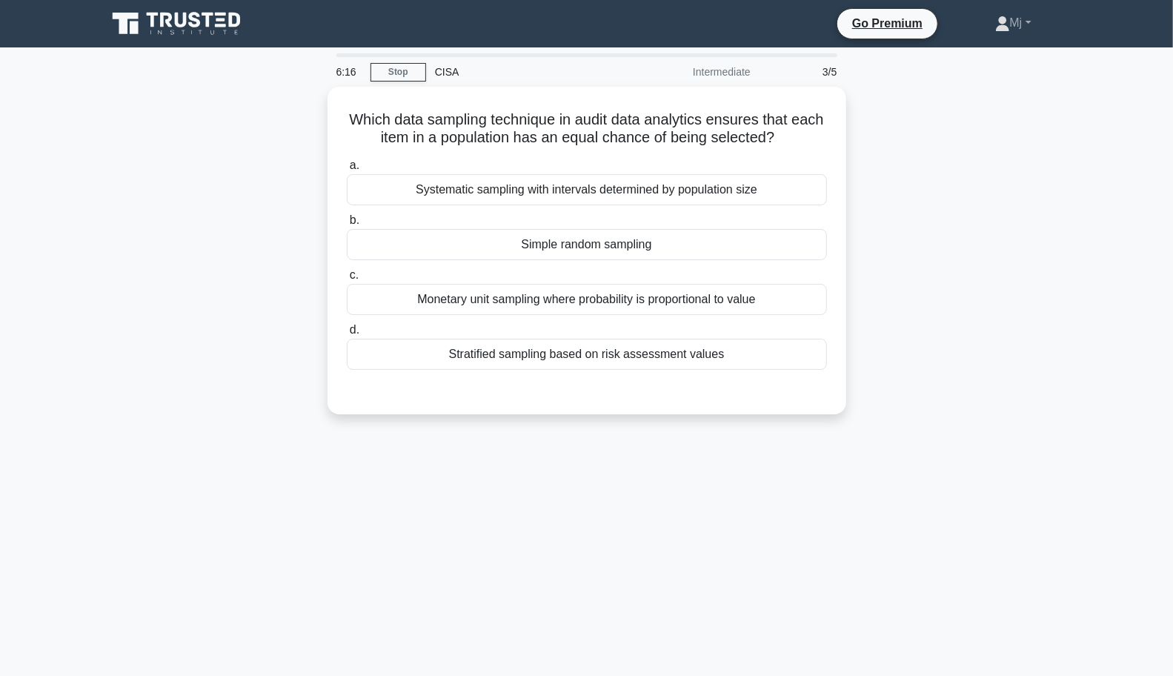
click at [633, 241] on div "Simple random sampling" at bounding box center [587, 244] width 480 height 31
click at [347, 225] on input "b. Simple random sampling" at bounding box center [347, 221] width 0 height 10
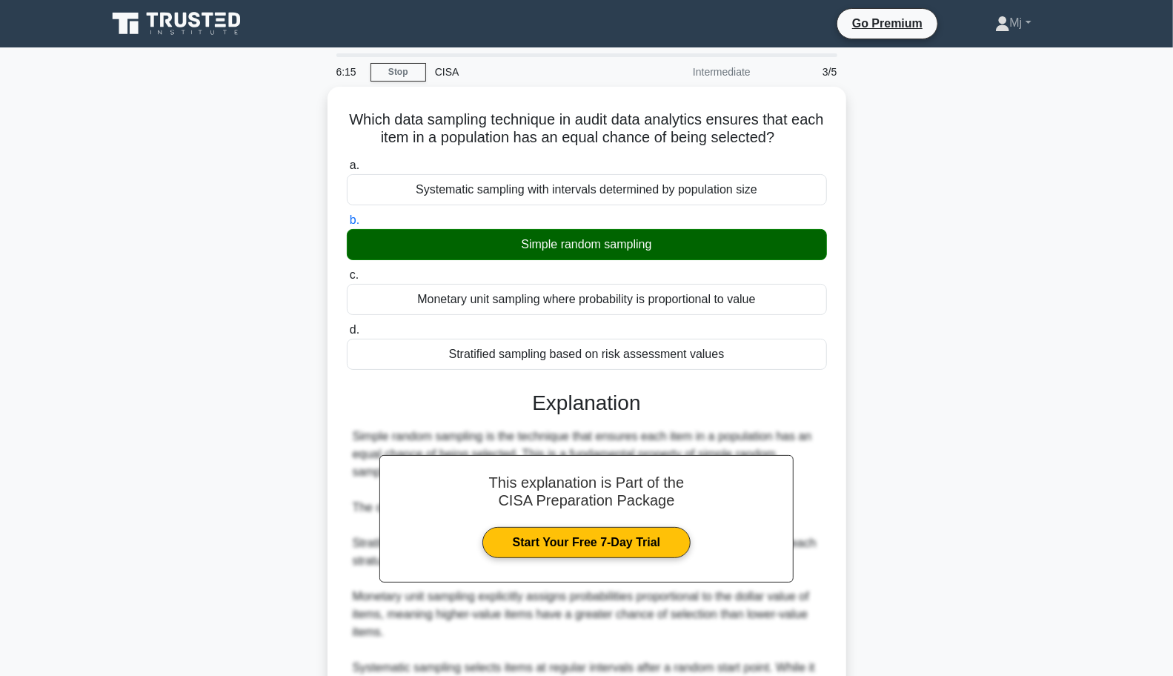
scroll to position [164, 0]
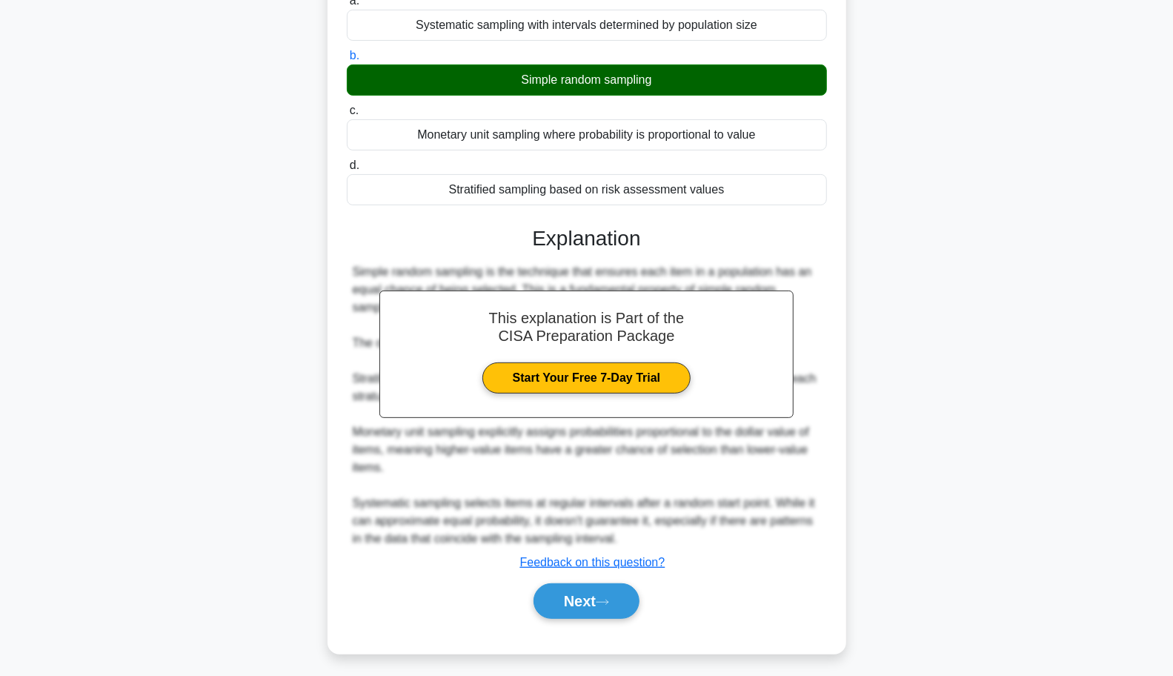
click at [599, 596] on button "Next" at bounding box center [586, 601] width 106 height 36
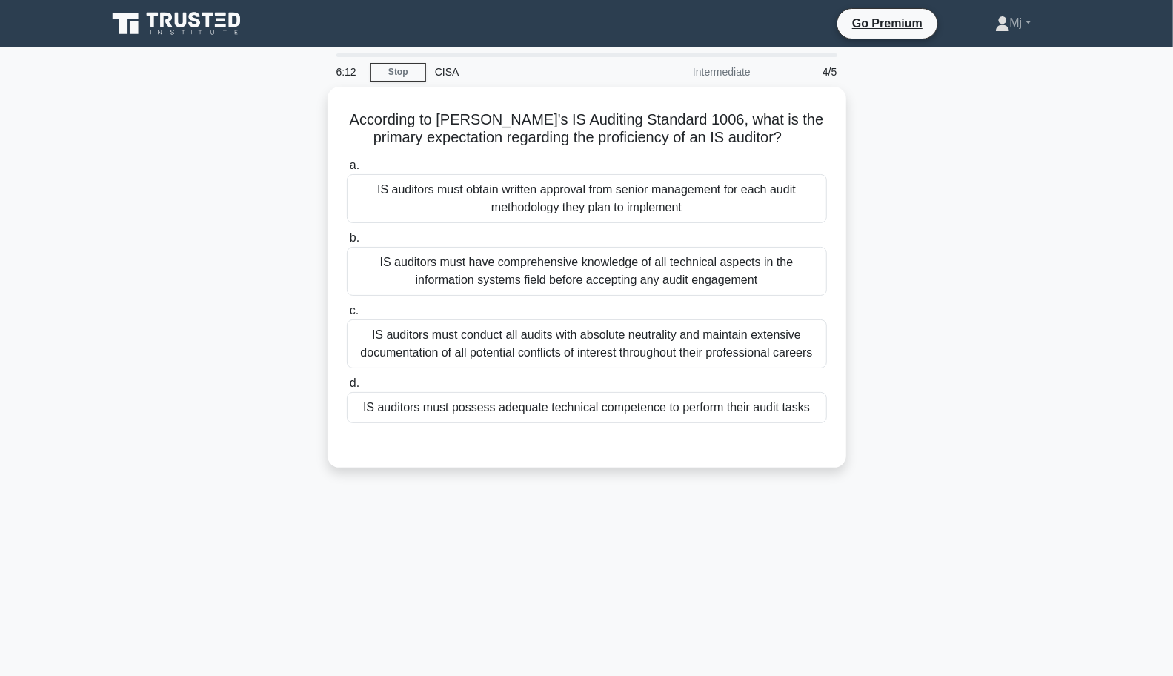
scroll to position [3, 0]
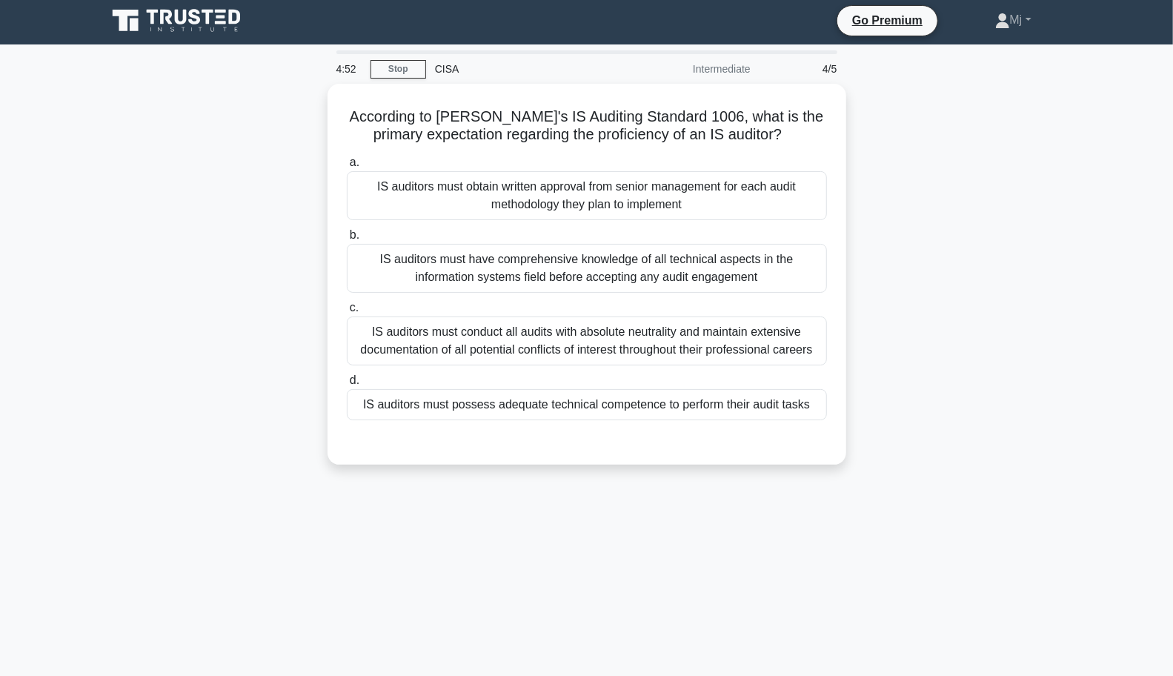
click at [767, 404] on div "IS auditors must possess adequate technical competence to perform their audit t…" at bounding box center [587, 404] width 480 height 31
click at [347, 385] on input "d. IS auditors must possess adequate technical competence to perform their audi…" at bounding box center [347, 381] width 0 height 10
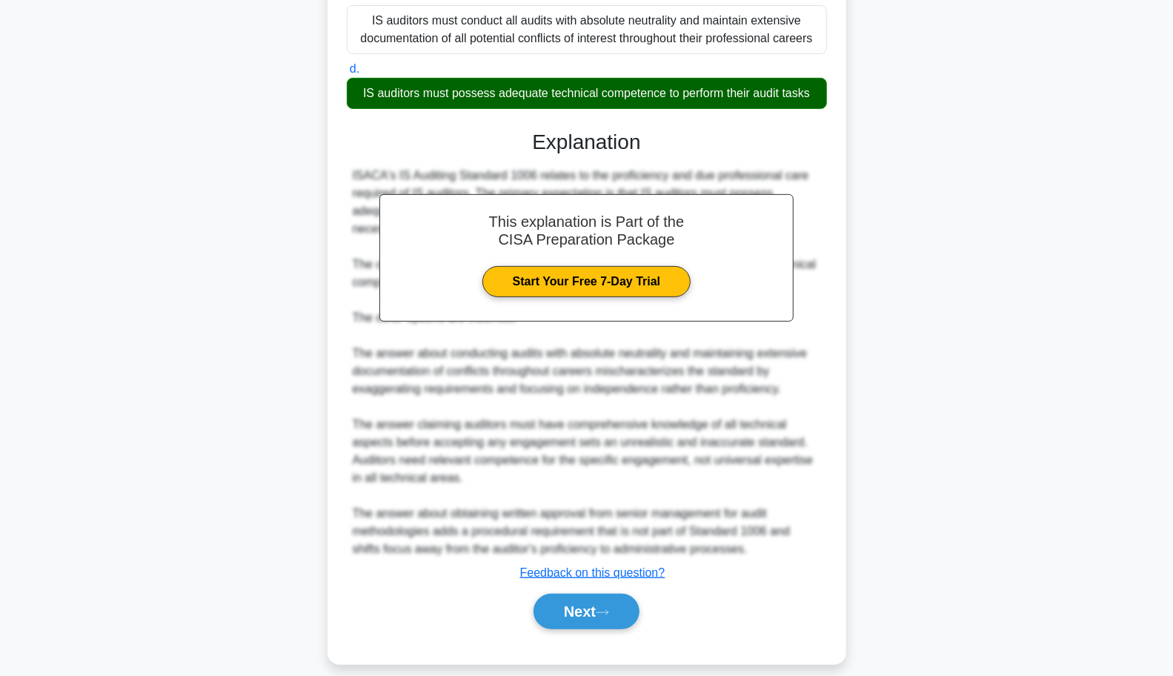
scroll to position [324, 0]
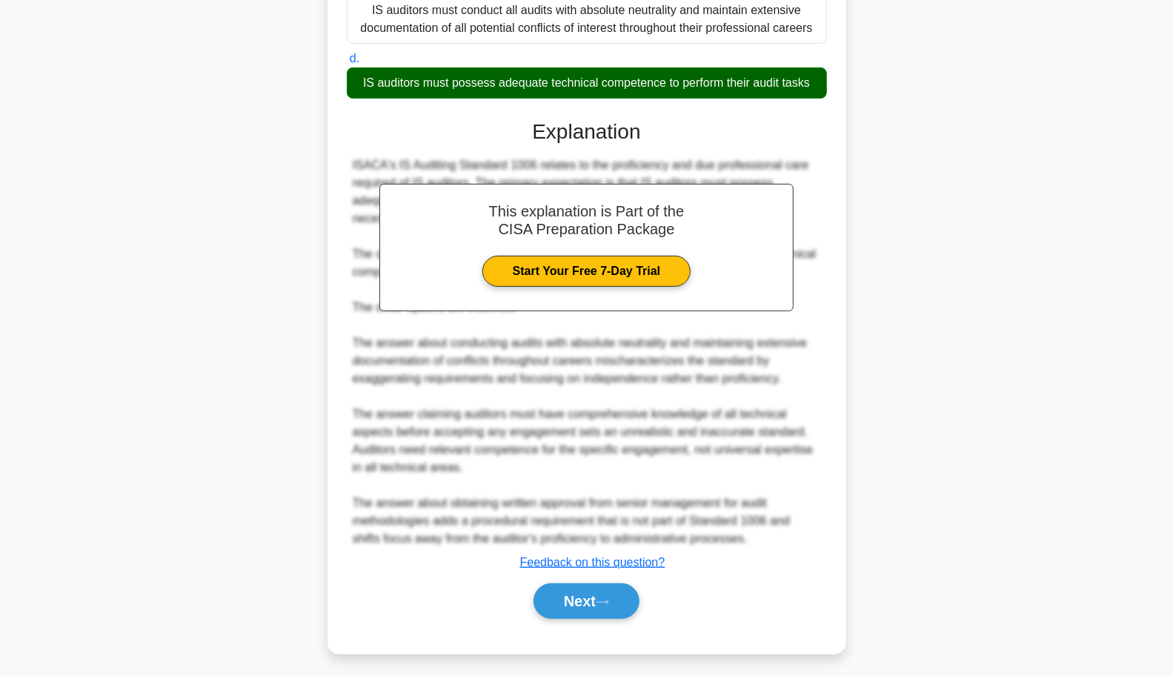
click at [588, 599] on button "Next" at bounding box center [586, 601] width 106 height 36
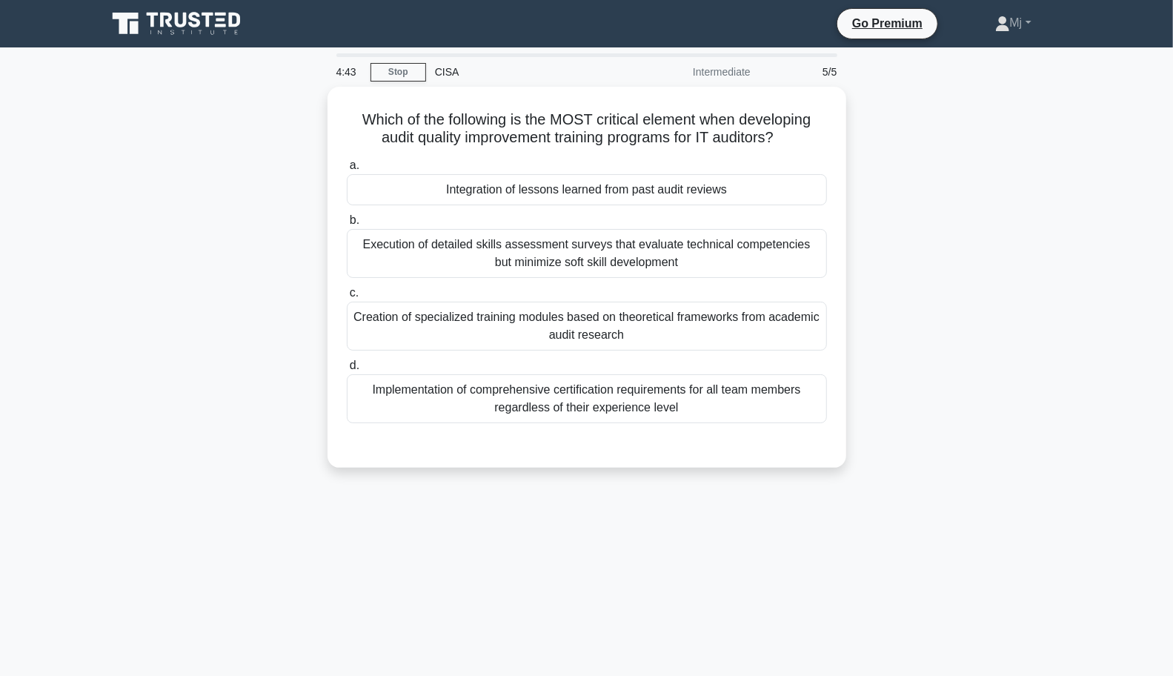
scroll to position [0, 0]
click at [688, 195] on div "Integration of lessons learned from past audit reviews" at bounding box center [587, 189] width 480 height 31
click at [347, 170] on input "a. Integration of lessons learned from past audit reviews" at bounding box center [347, 166] width 0 height 10
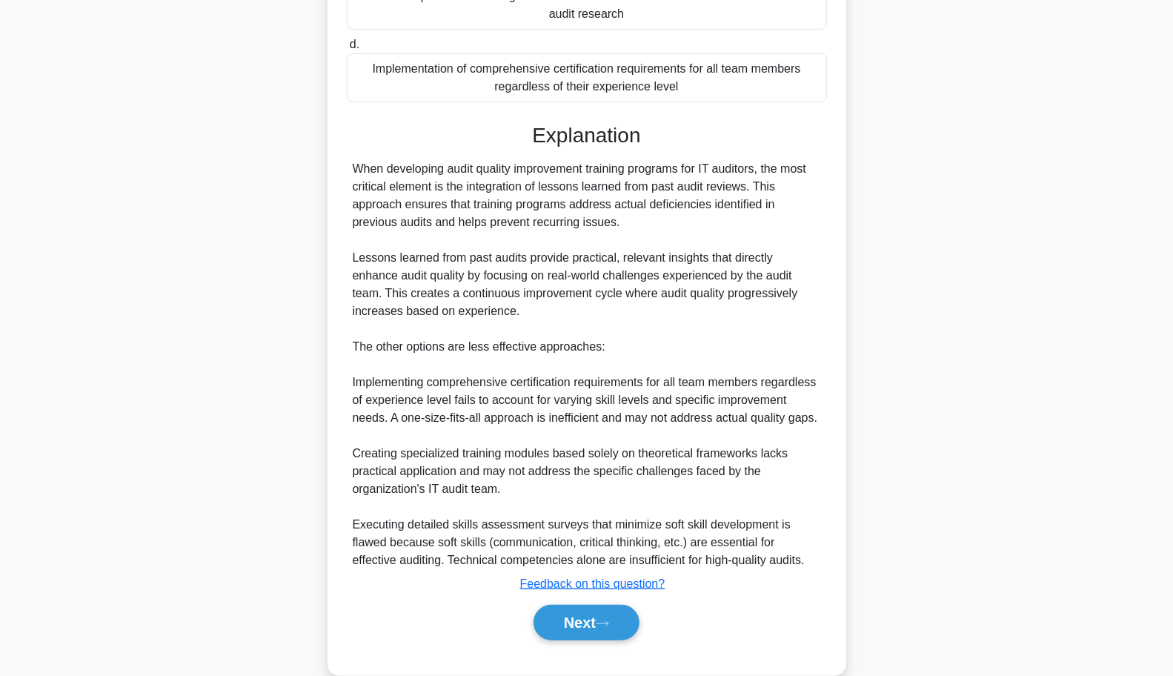
scroll to position [321, 0]
click at [596, 613] on button "Next" at bounding box center [586, 622] width 106 height 36
